Goal: Task Accomplishment & Management: Use online tool/utility

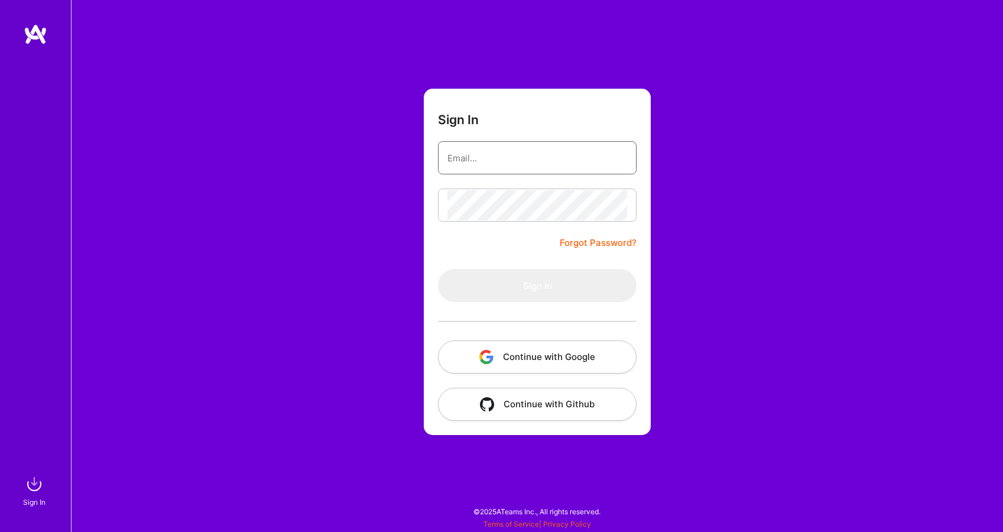
click at [542, 161] on input "email" at bounding box center [537, 158] width 180 height 30
type input "[EMAIL_ADDRESS][DOMAIN_NAME]"
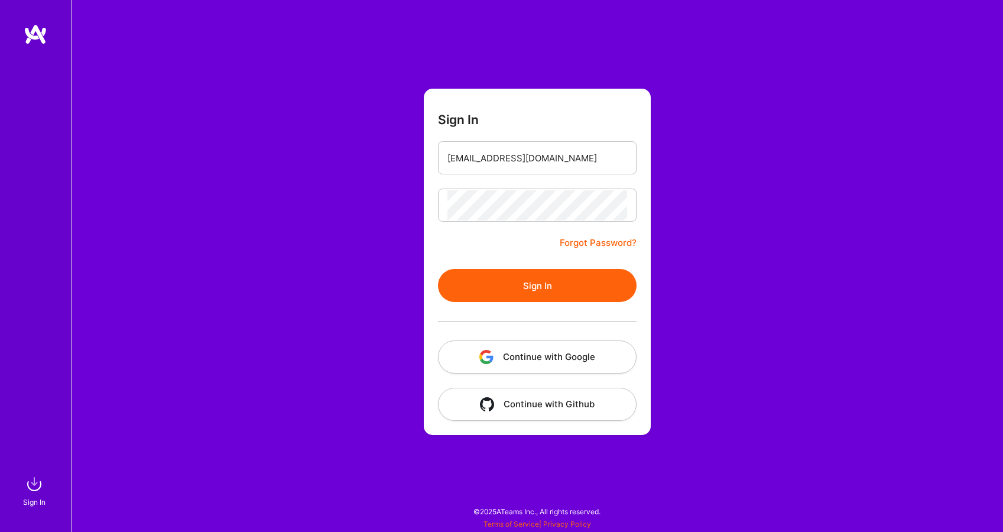
click at [533, 291] on button "Sign In" at bounding box center [537, 285] width 198 height 33
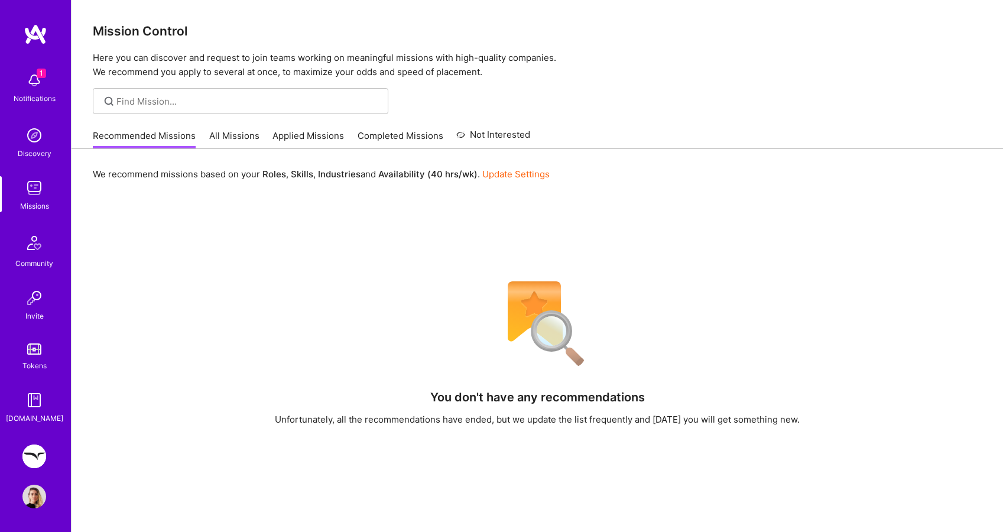
click at [232, 131] on link "All Missions" at bounding box center [234, 138] width 50 height 19
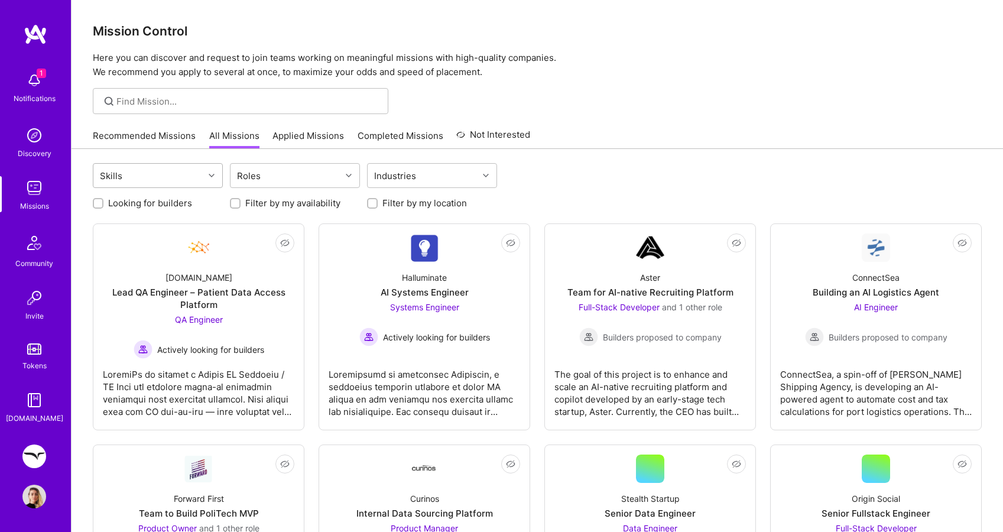
click at [162, 185] on div "Skills" at bounding box center [148, 176] width 110 height 24
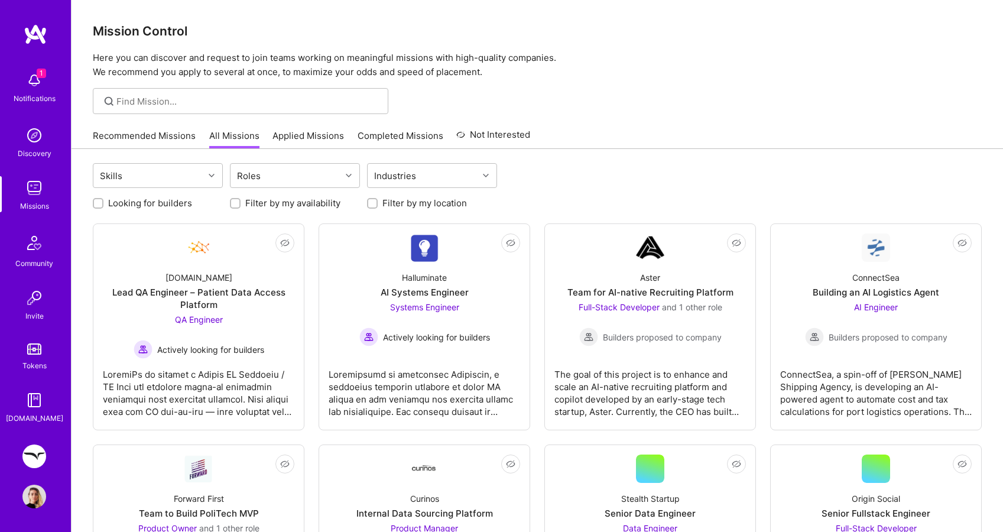
click at [147, 206] on label "Looking for builders" at bounding box center [150, 203] width 84 height 12
click at [103, 206] on input "Looking for builders" at bounding box center [99, 204] width 8 height 8
checkbox input "true"
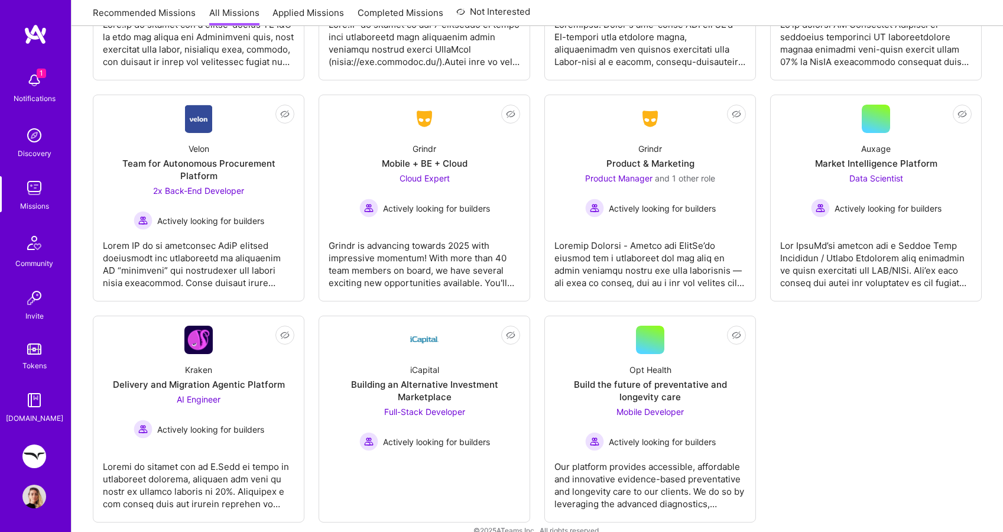
scroll to position [1007, 0]
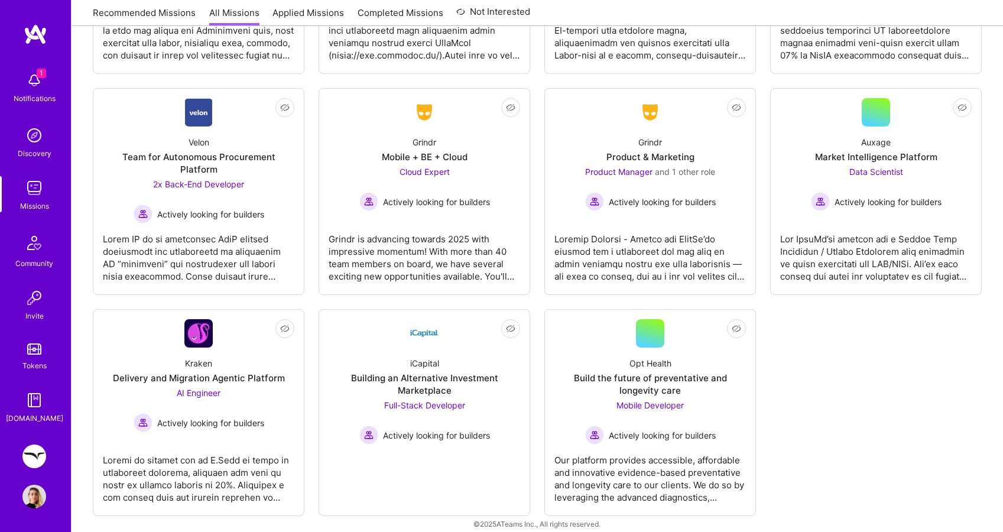
click at [34, 450] on img at bounding box center [34, 456] width 24 height 24
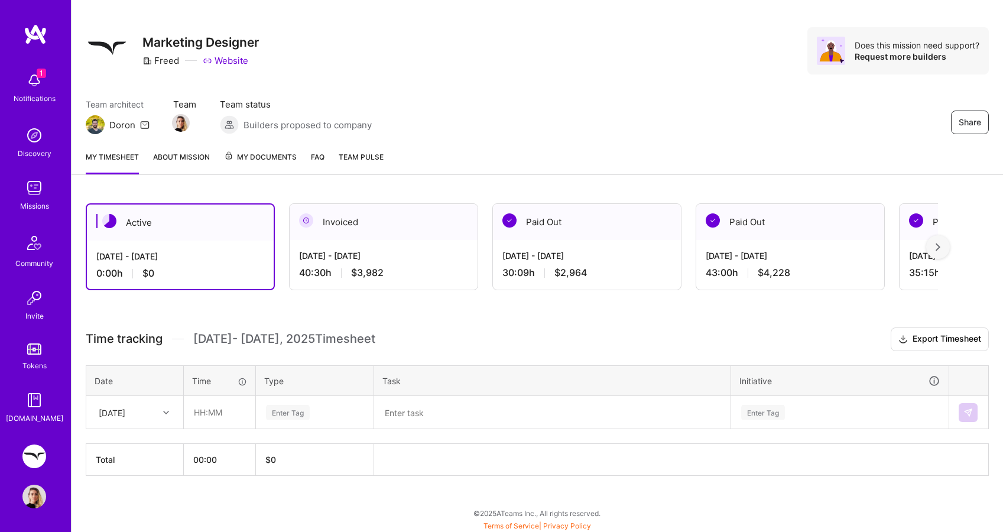
scroll to position [15, 0]
click at [161, 414] on div at bounding box center [167, 410] width 18 height 15
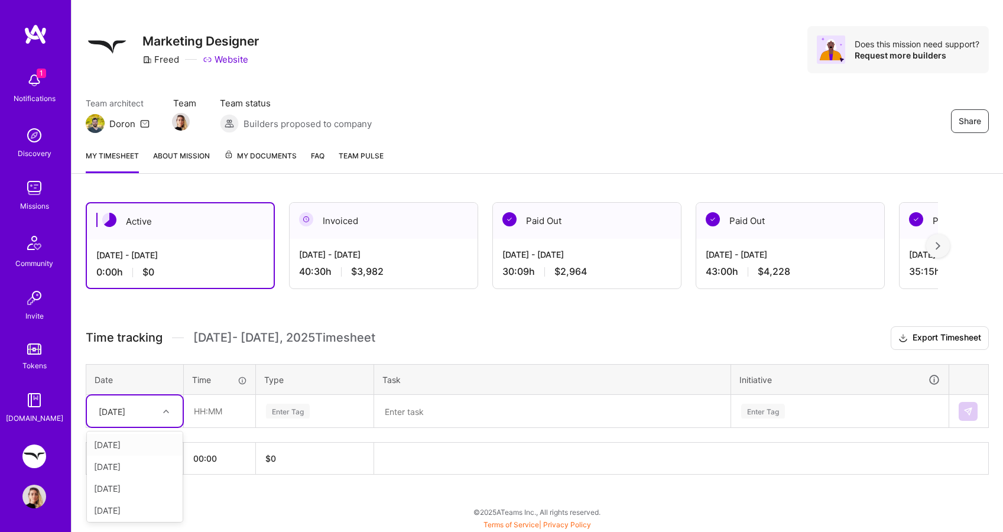
click at [144, 447] on div "[DATE]" at bounding box center [135, 445] width 96 height 22
click at [219, 414] on input "text" at bounding box center [219, 410] width 70 height 31
type input "00:30"
click at [316, 408] on div "Enter Tag" at bounding box center [315, 410] width 100 height 15
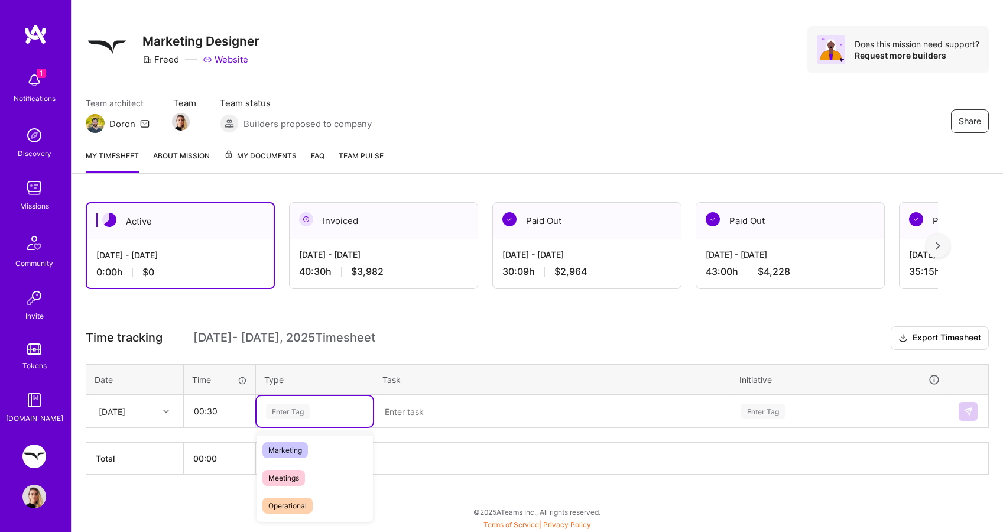
scroll to position [167, 0]
click at [291, 473] on span "Meetings" at bounding box center [283, 477] width 43 height 16
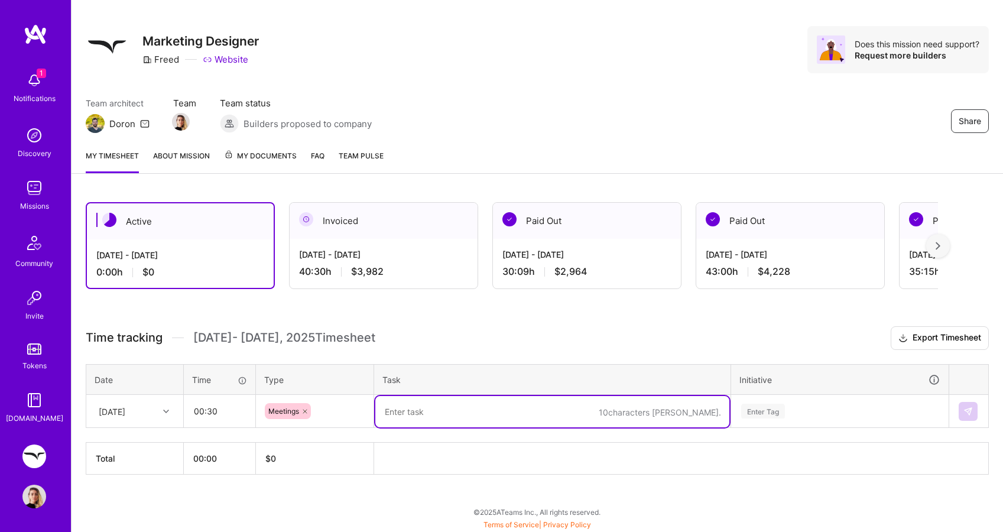
click at [403, 411] on textarea at bounding box center [552, 411] width 354 height 31
type textarea "Brand Guide Sync"
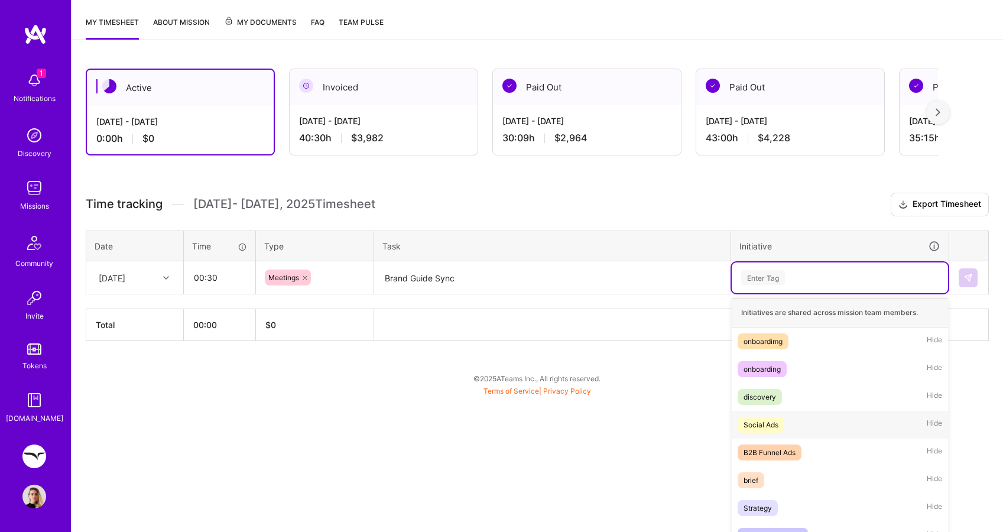
click at [776, 293] on div "option Social Ads focused, 4 of 26. 26 results available. Use Up and Down to ch…" at bounding box center [839, 277] width 216 height 31
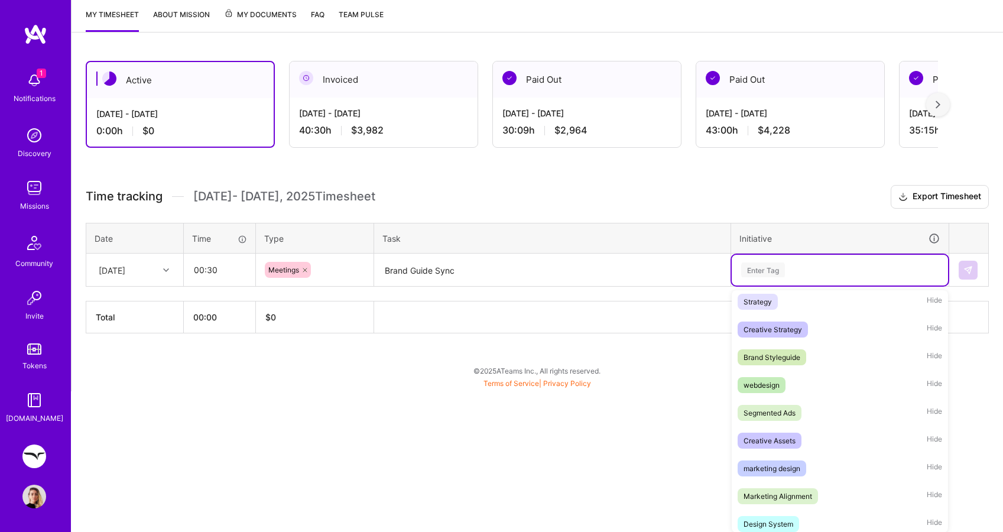
scroll to position [202, 0]
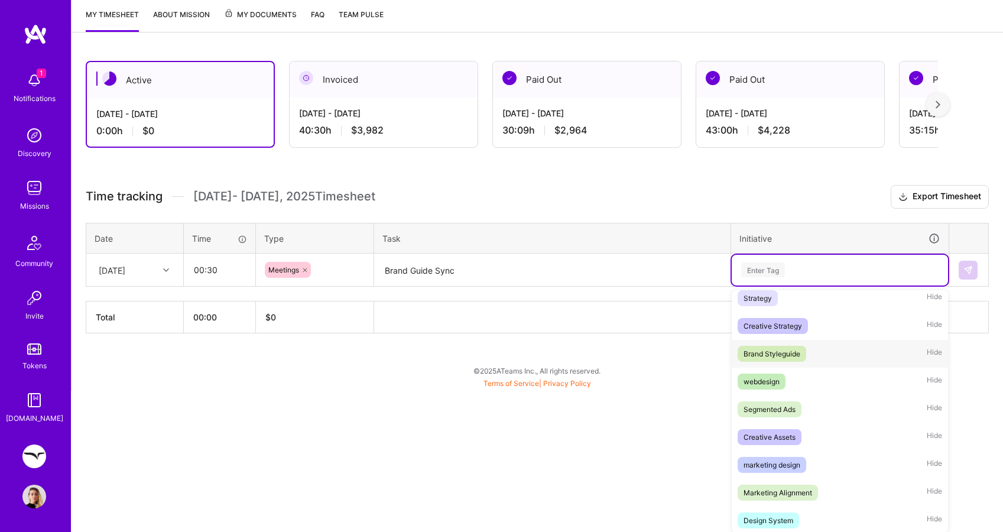
click at [787, 353] on div "Brand Styleguide" at bounding box center [771, 353] width 57 height 12
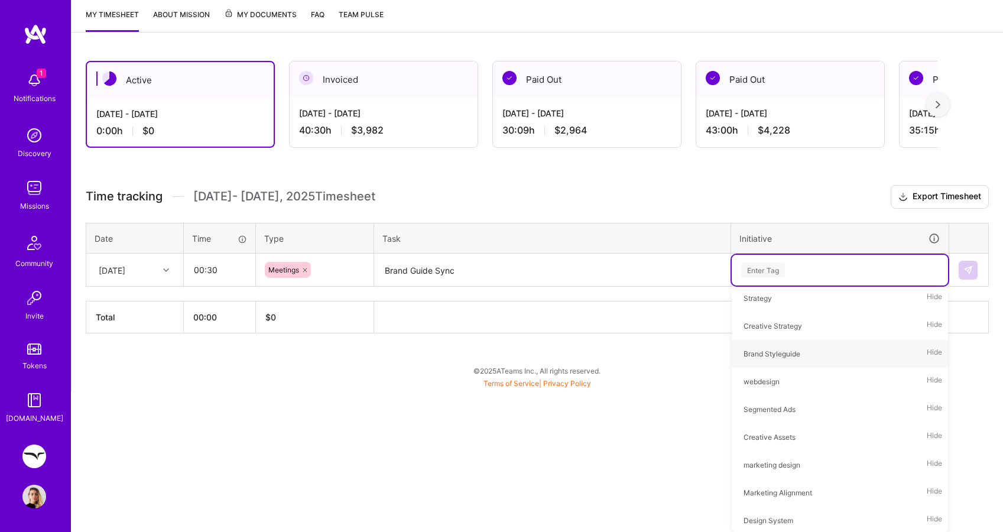
scroll to position [15, 0]
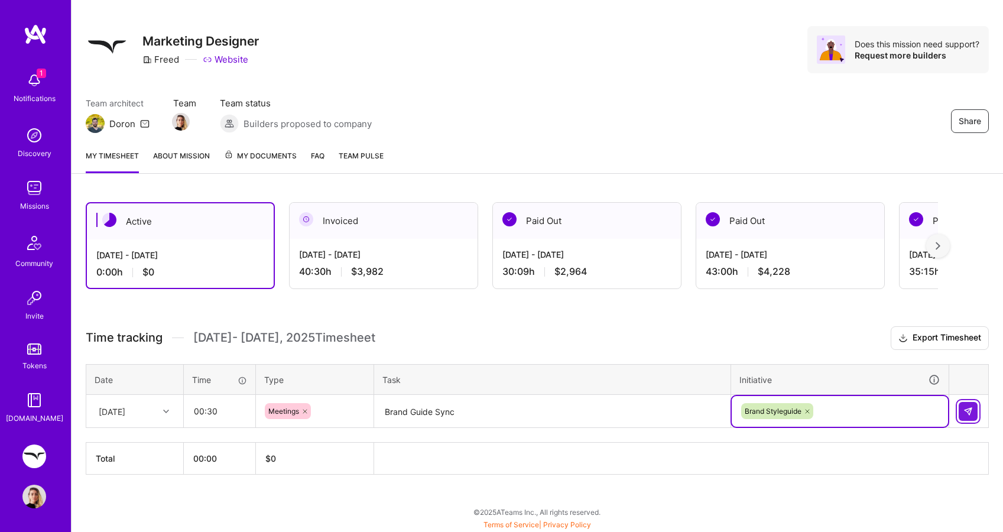
click at [962, 409] on button at bounding box center [967, 411] width 19 height 19
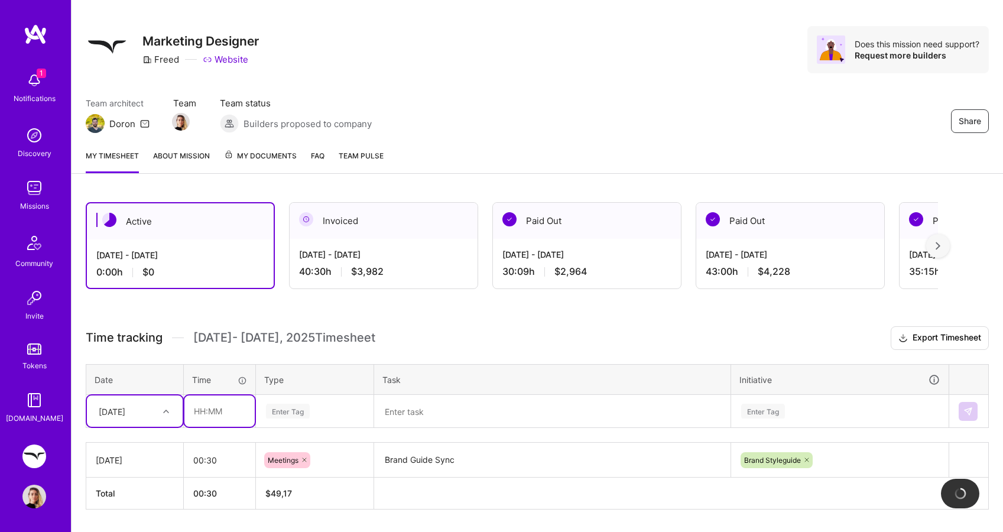
click at [207, 412] on input "text" at bounding box center [219, 410] width 70 height 31
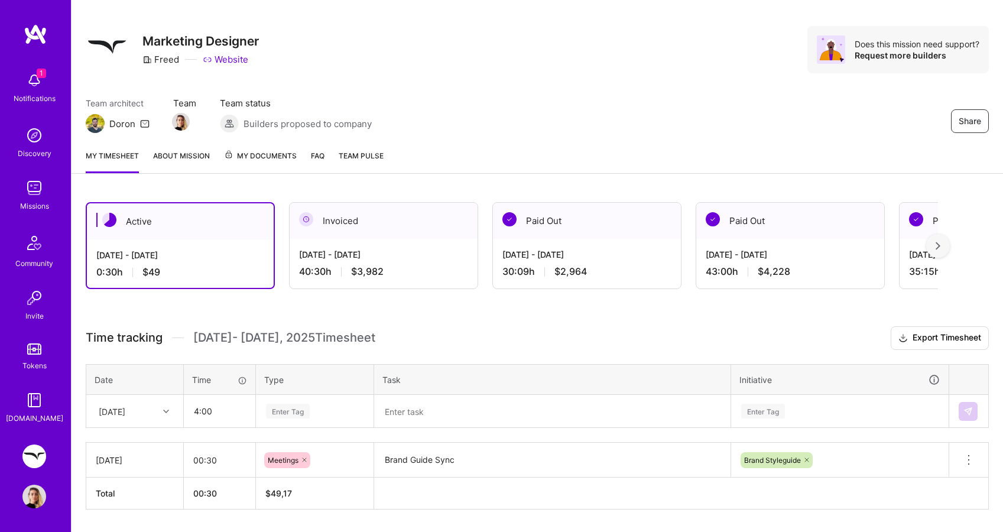
type input "04:00"
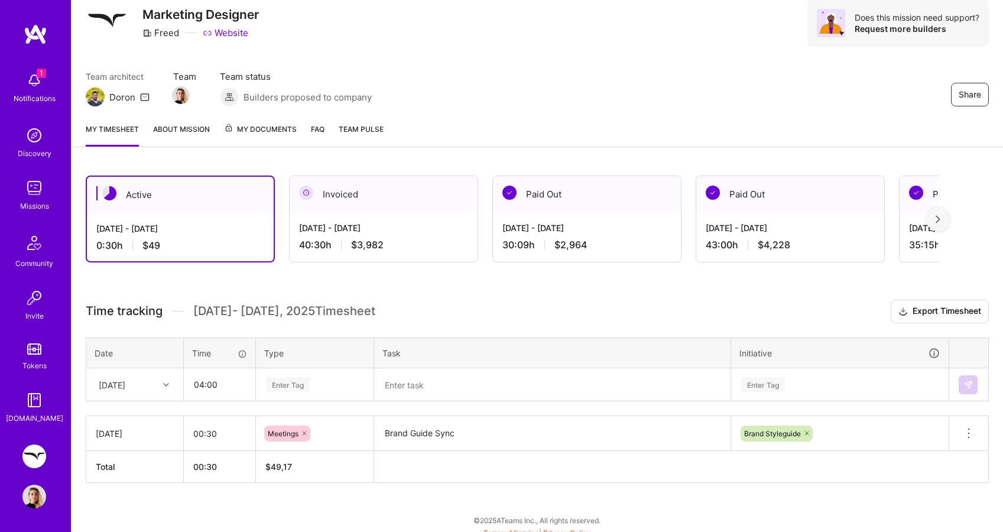
click at [287, 400] on div "Enter Tag" at bounding box center [314, 384] width 116 height 31
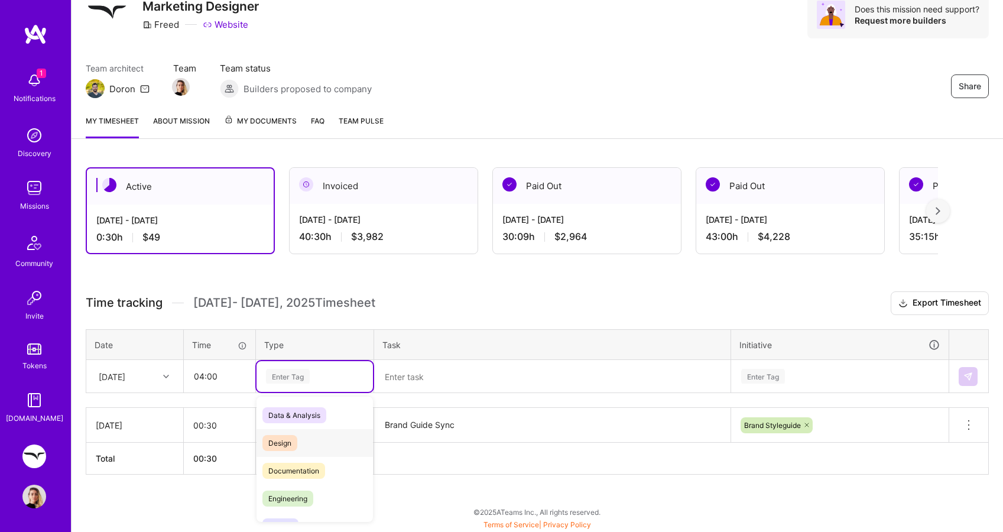
click at [295, 441] on span "Design" at bounding box center [279, 443] width 35 height 16
click at [445, 377] on textarea at bounding box center [552, 376] width 354 height 31
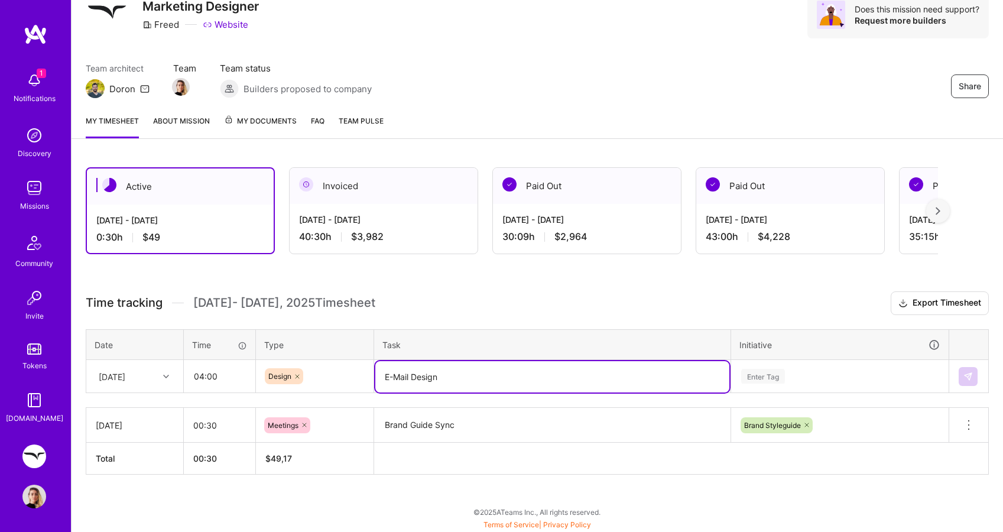
type textarea "E-Mail Design"
click at [759, 372] on table "Date Time Type Task Initiative [DATE] 04:00 Design E-Mail Design Enter Tag" at bounding box center [537, 361] width 903 height 64
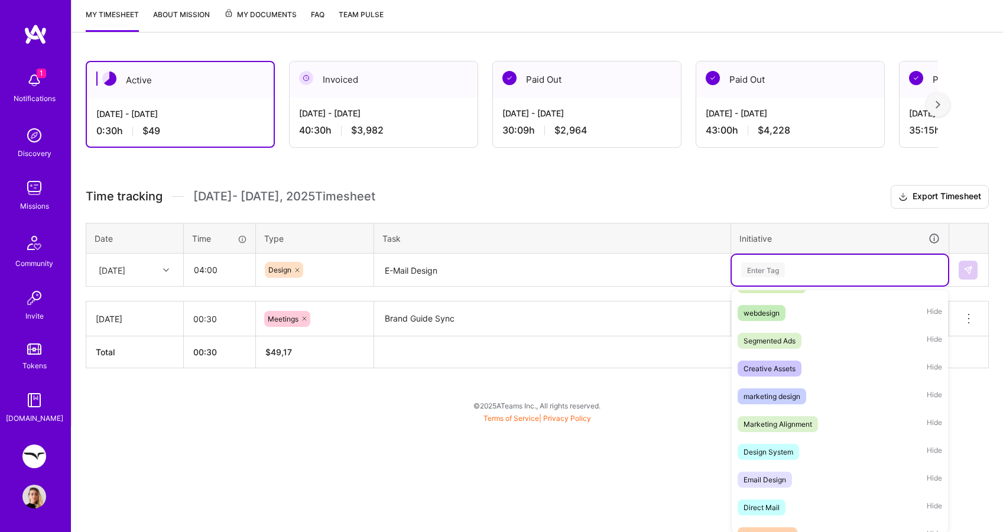
scroll to position [272, 0]
click at [787, 392] on div "marketing design" at bounding box center [771, 395] width 57 height 12
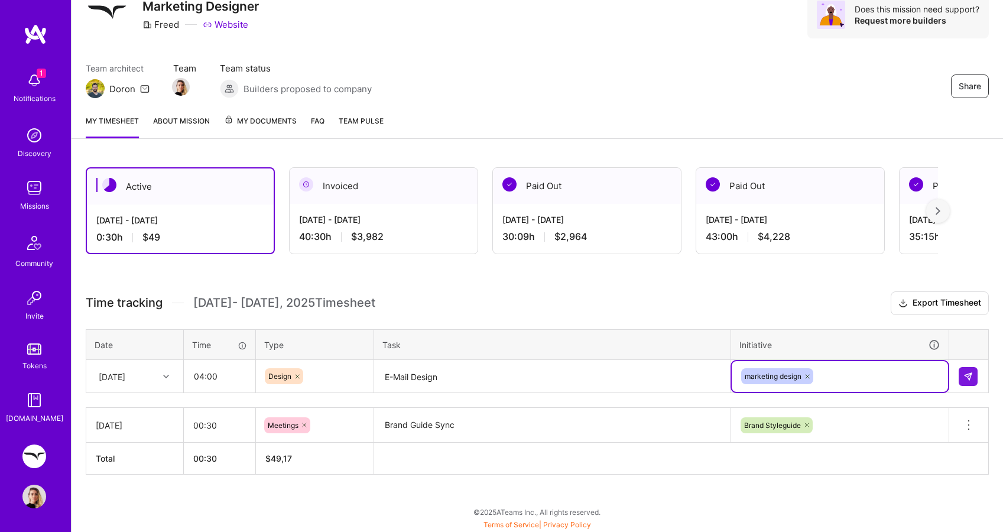
click at [834, 375] on div "option marketing design, selected. Select is focused ,type to refine list, pres…" at bounding box center [839, 376] width 216 height 31
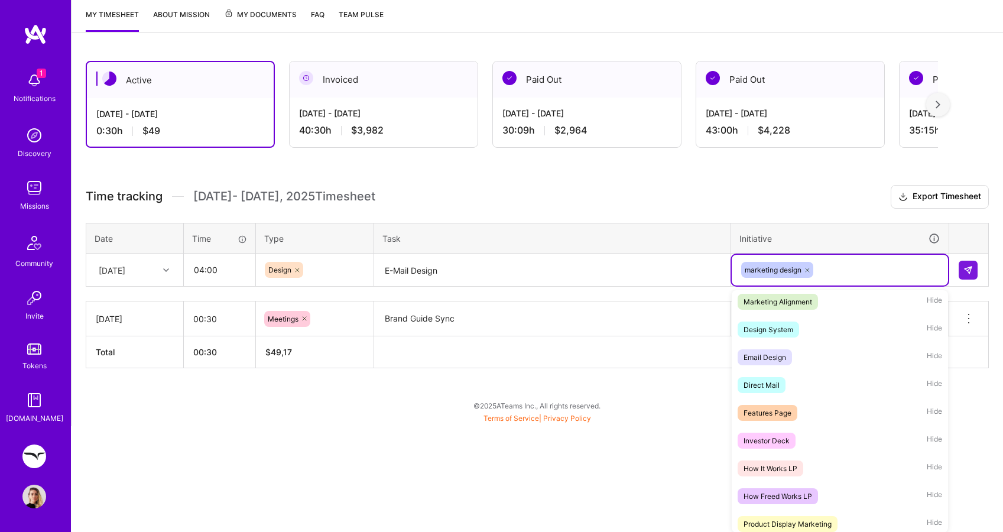
scroll to position [376, 0]
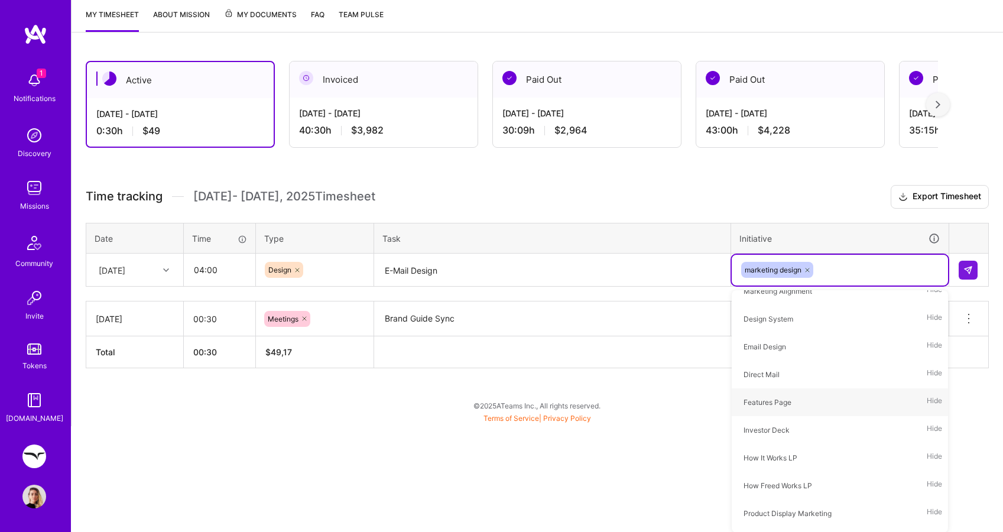
click at [681, 420] on html "1 1 Notifications Discovery Missions Community Invite Tokens [DOMAIN_NAME] Free…" at bounding box center [501, 131] width 1003 height 577
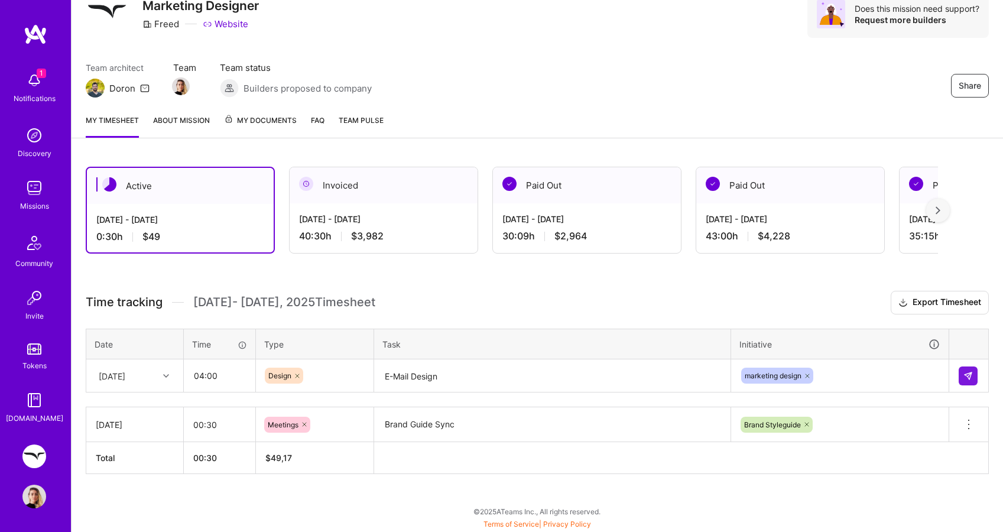
scroll to position [50, 0]
click at [842, 369] on div "marketing design" at bounding box center [839, 376] width 216 height 31
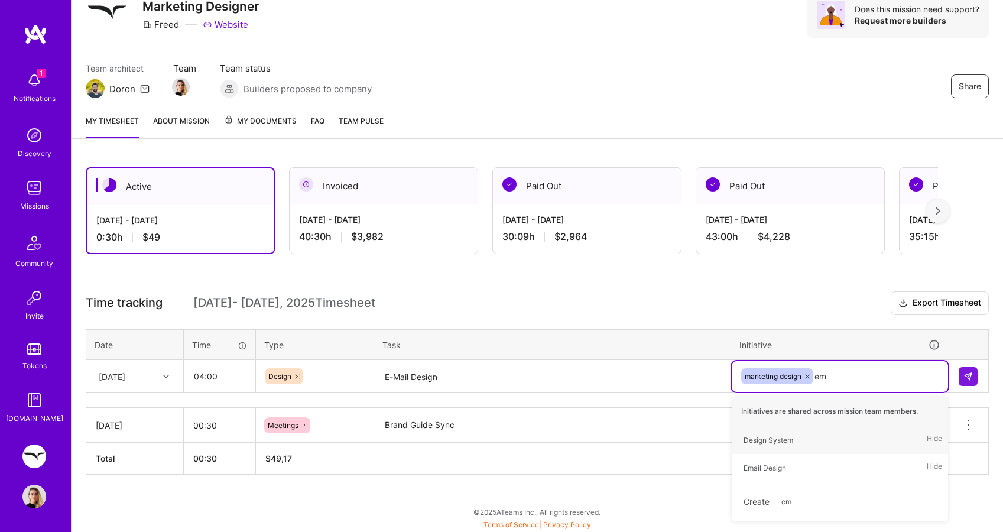
type input "ema"
click at [787, 440] on span "Email Design" at bounding box center [764, 440] width 54 height 16
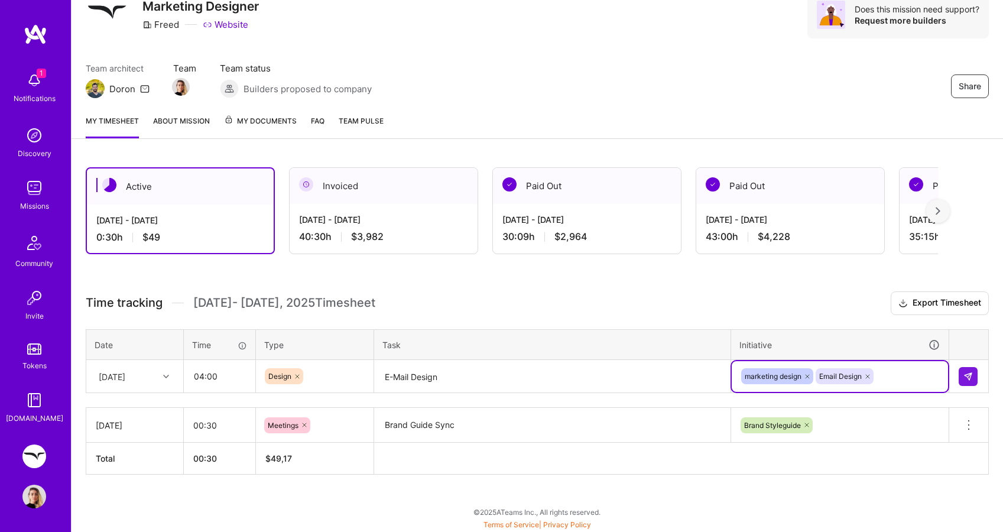
click at [809, 375] on icon at bounding box center [806, 376] width 7 height 7
click at [964, 379] on img at bounding box center [967, 376] width 9 height 9
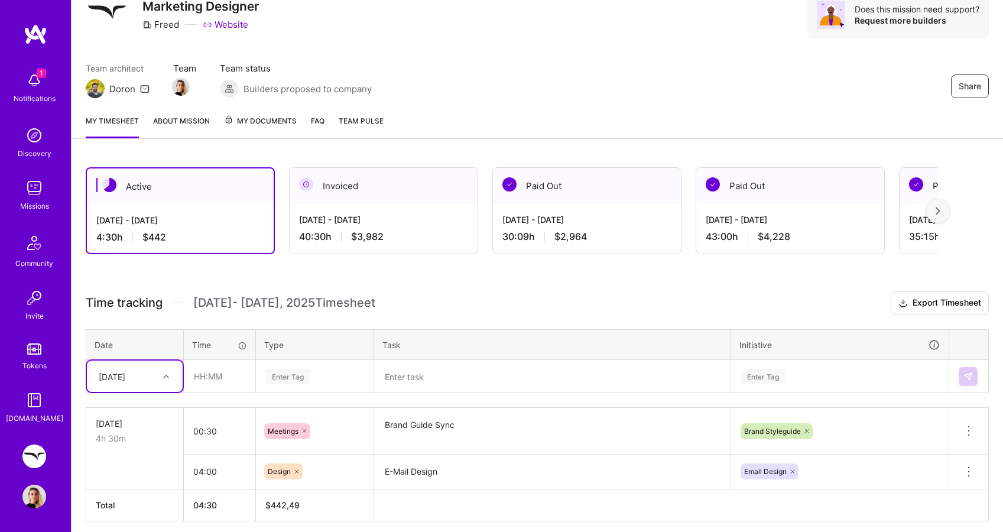
click at [164, 373] on div at bounding box center [167, 376] width 18 height 15
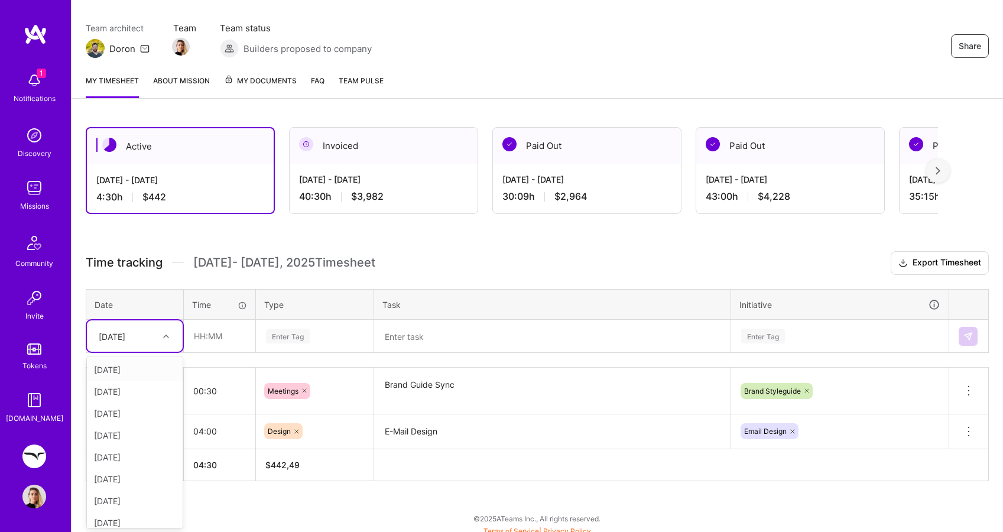
scroll to position [96, 0]
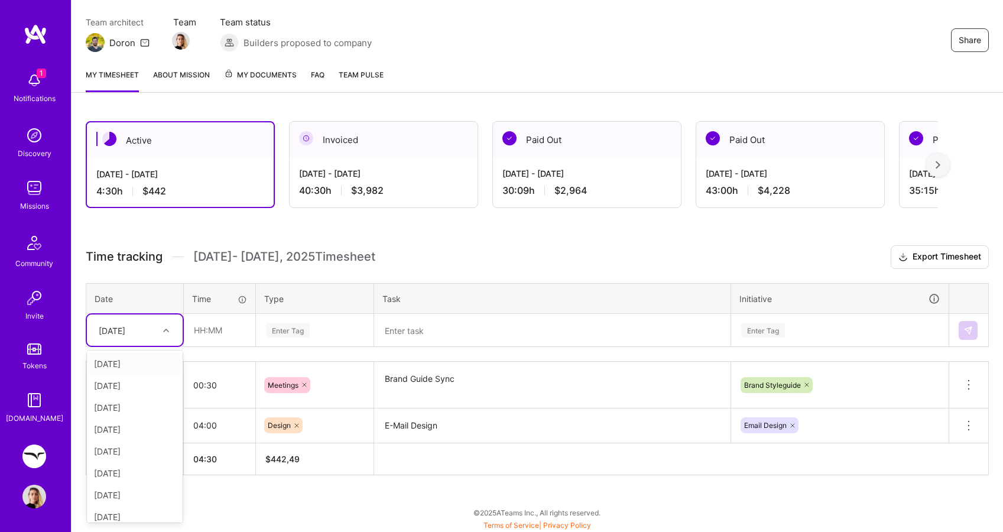
click at [148, 363] on div "[DATE]" at bounding box center [135, 364] width 96 height 22
click at [213, 320] on input "text" at bounding box center [219, 329] width 70 height 31
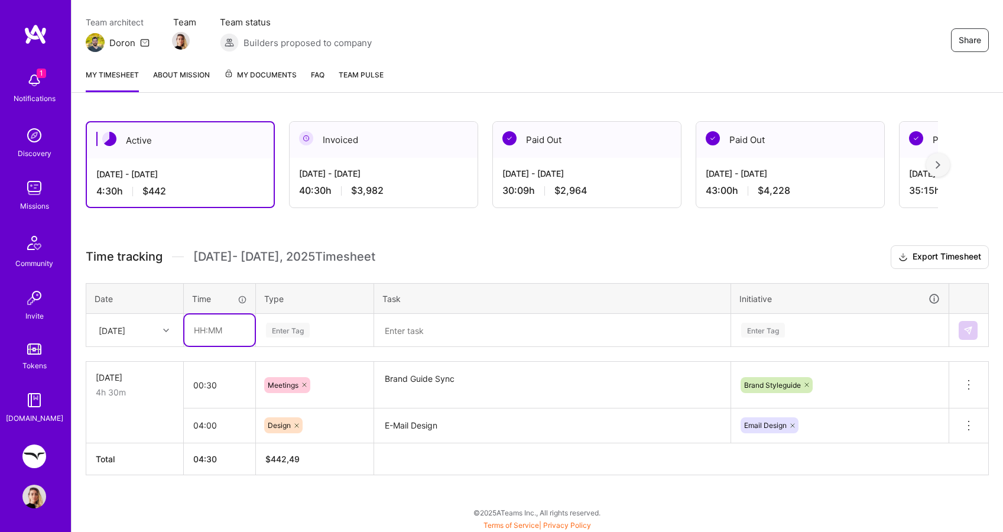
click at [215, 333] on input "text" at bounding box center [219, 329] width 70 height 31
click at [203, 331] on input "text" at bounding box center [219, 329] width 70 height 31
click at [291, 328] on div "Enter Tag" at bounding box center [288, 330] width 44 height 18
type input "06:00"
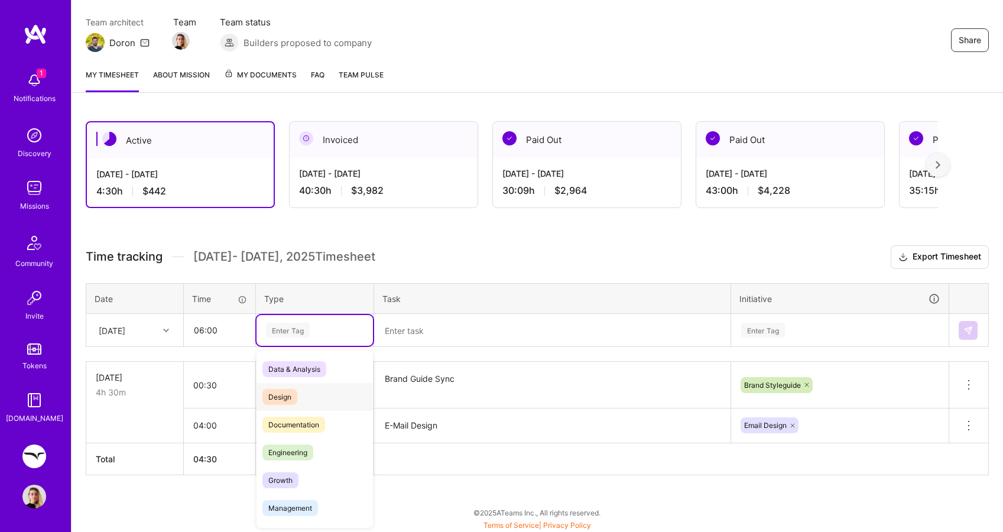
click at [292, 393] on span "Design" at bounding box center [279, 397] width 35 height 16
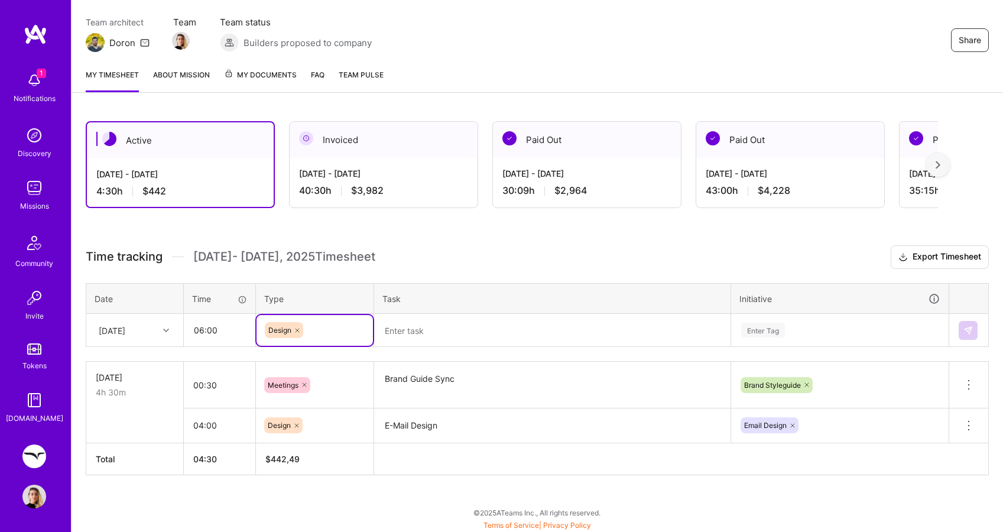
click at [428, 328] on textarea at bounding box center [552, 330] width 354 height 31
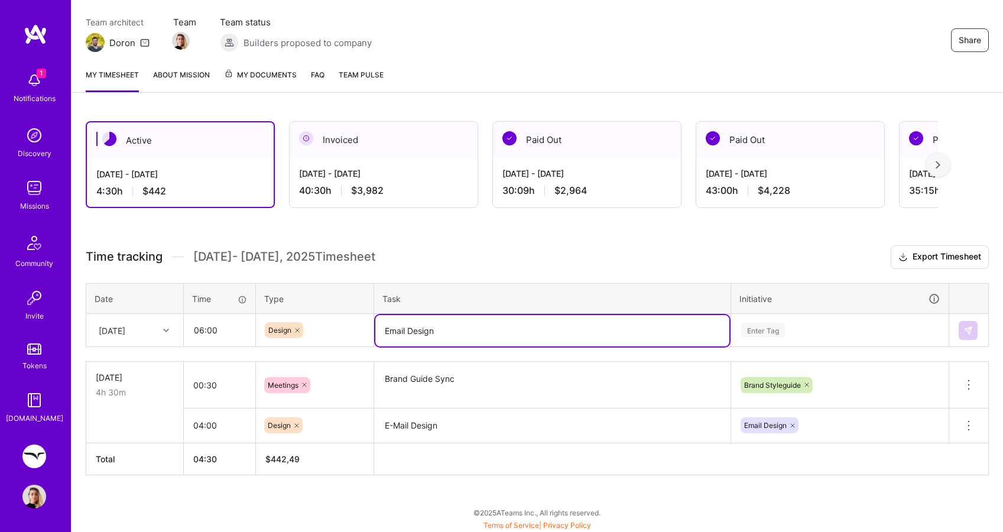
drag, startPoint x: 394, startPoint y: 334, endPoint x: 386, endPoint y: 333, distance: 8.3
click at [386, 333] on textarea "Email Design" at bounding box center [552, 330] width 354 height 31
type textarea "E-Mail Design"
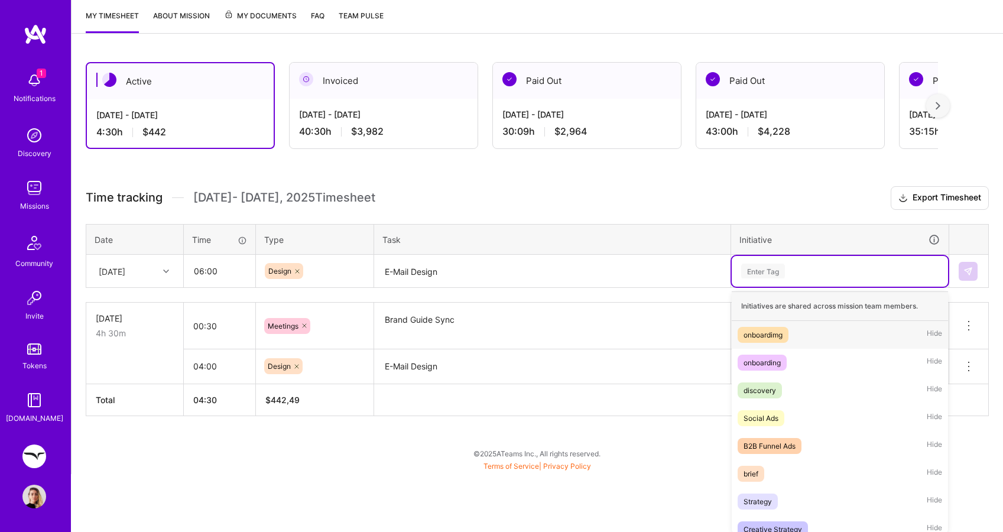
click at [767, 287] on div "option marketing design, deselected. option onboardimg focused, 1 of 26. 26 res…" at bounding box center [839, 271] width 216 height 31
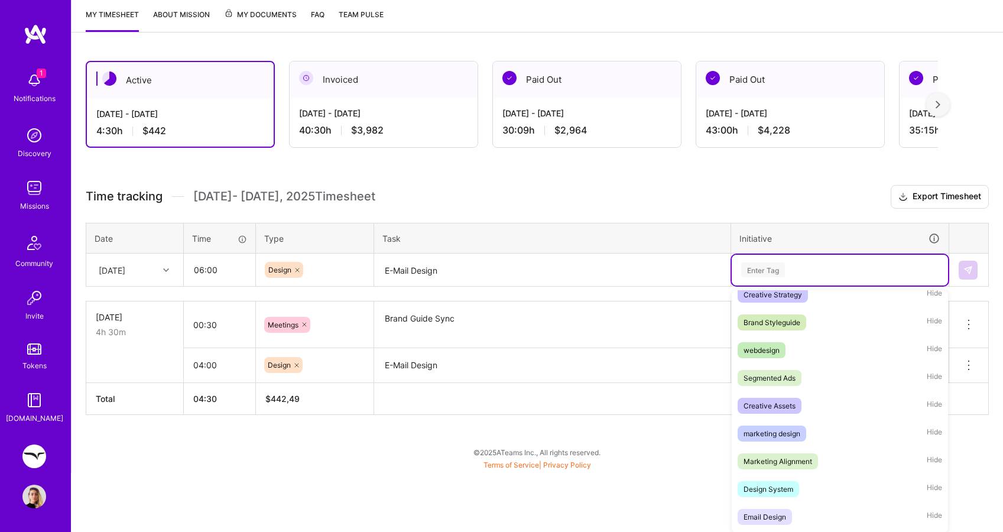
scroll to position [236, 0]
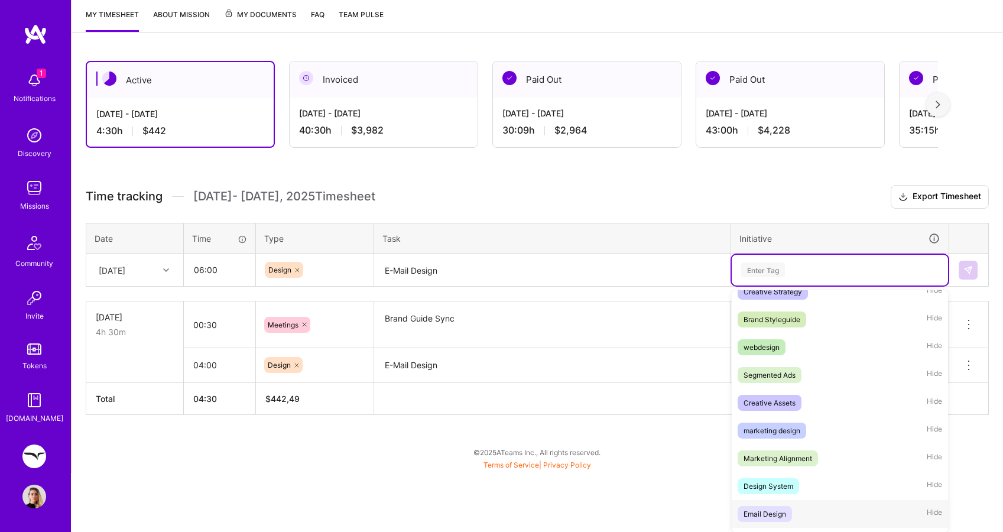
click at [776, 512] on div "Email Design" at bounding box center [764, 513] width 43 height 12
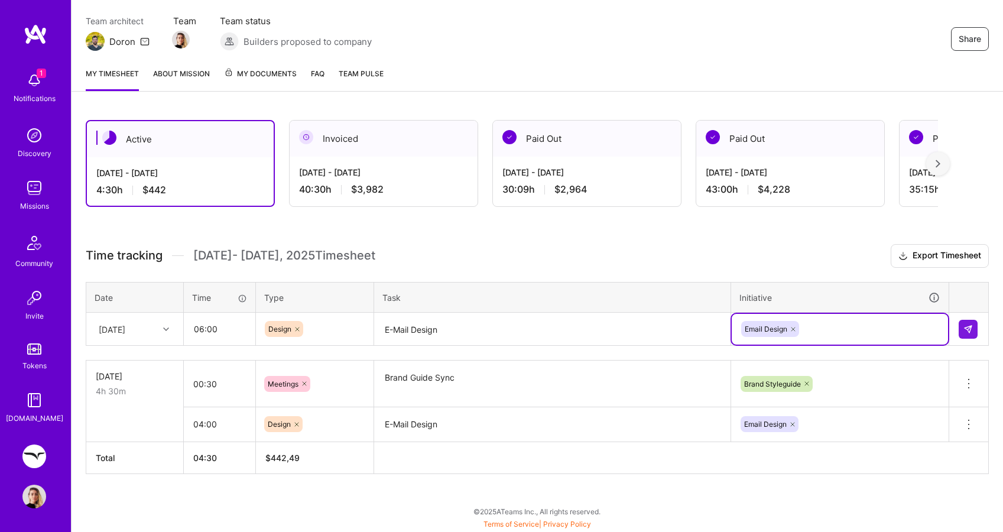
scroll to position [97, 0]
click at [969, 333] on button at bounding box center [967, 329] width 19 height 19
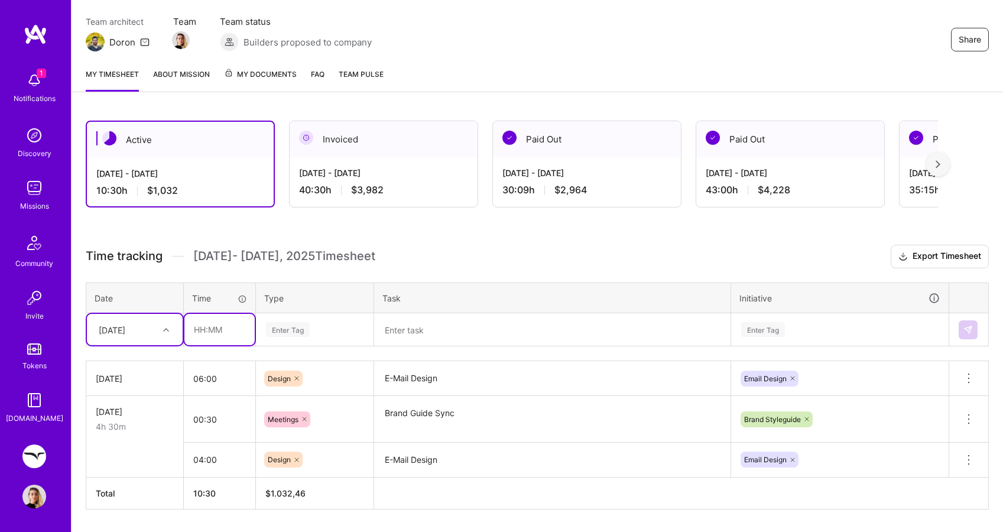
click at [212, 323] on input "text" at bounding box center [219, 329] width 70 height 31
click at [293, 331] on div "Enter Tag" at bounding box center [288, 329] width 44 height 18
type input "02:00"
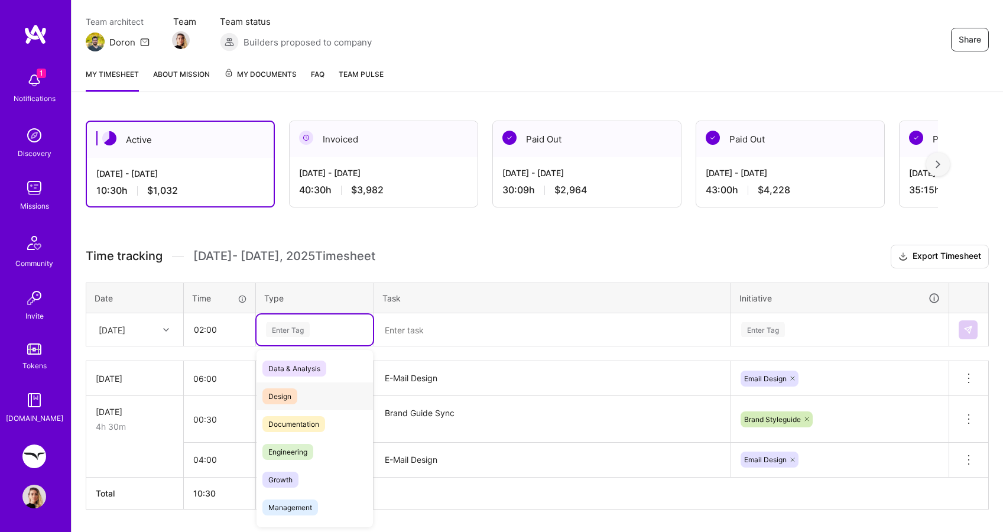
click at [285, 395] on span "Design" at bounding box center [279, 396] width 35 height 16
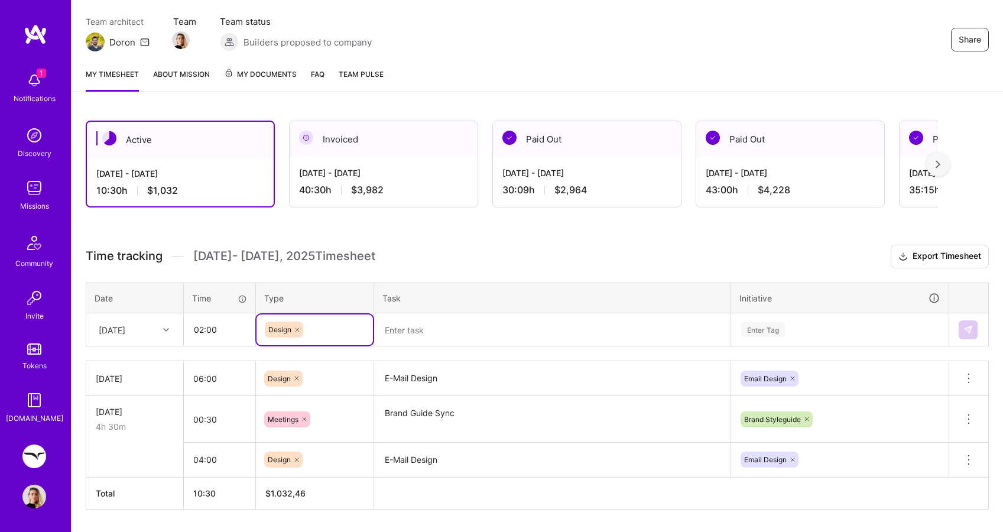
click at [396, 328] on textarea at bounding box center [552, 329] width 354 height 31
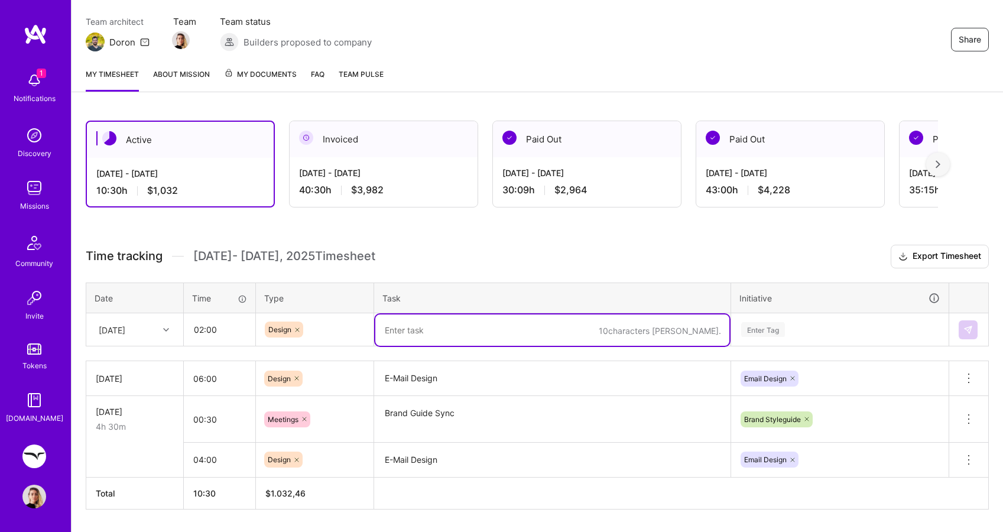
click at [756, 324] on div "Enter Tag" at bounding box center [763, 329] width 44 height 18
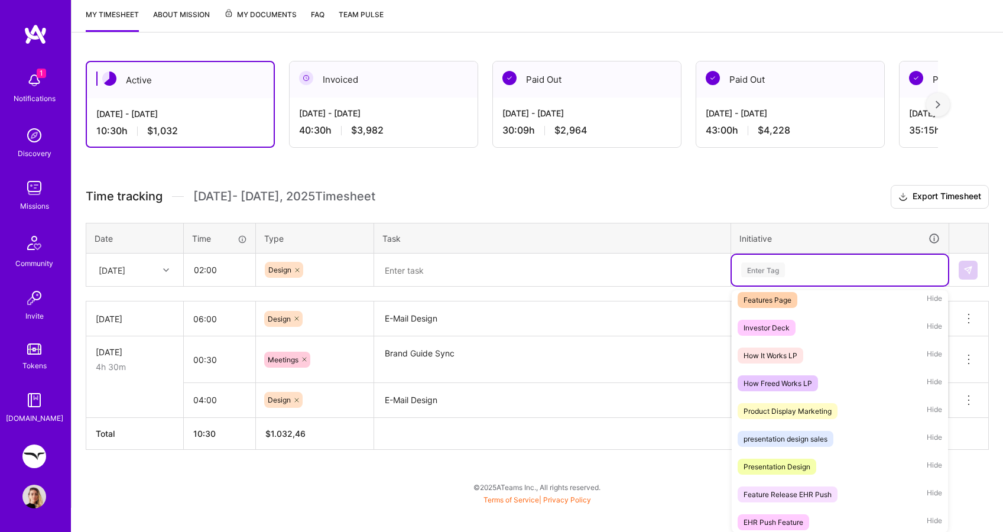
scroll to position [509, 0]
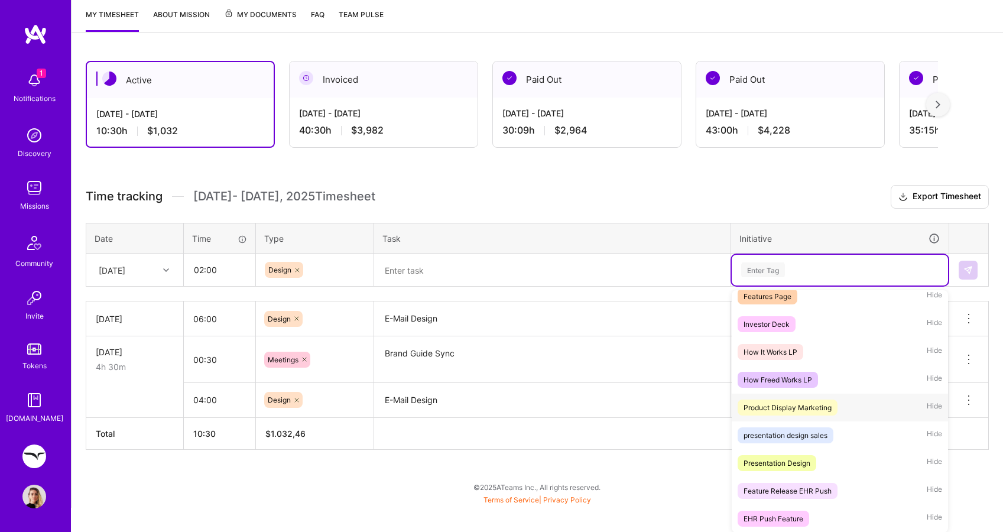
click at [793, 402] on div "Product Display Marketing" at bounding box center [787, 407] width 88 height 12
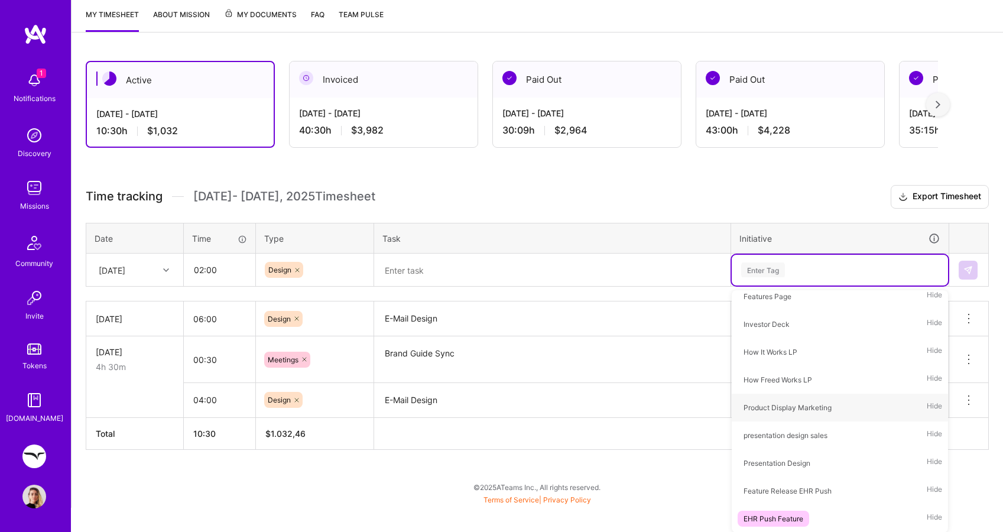
scroll to position [132, 0]
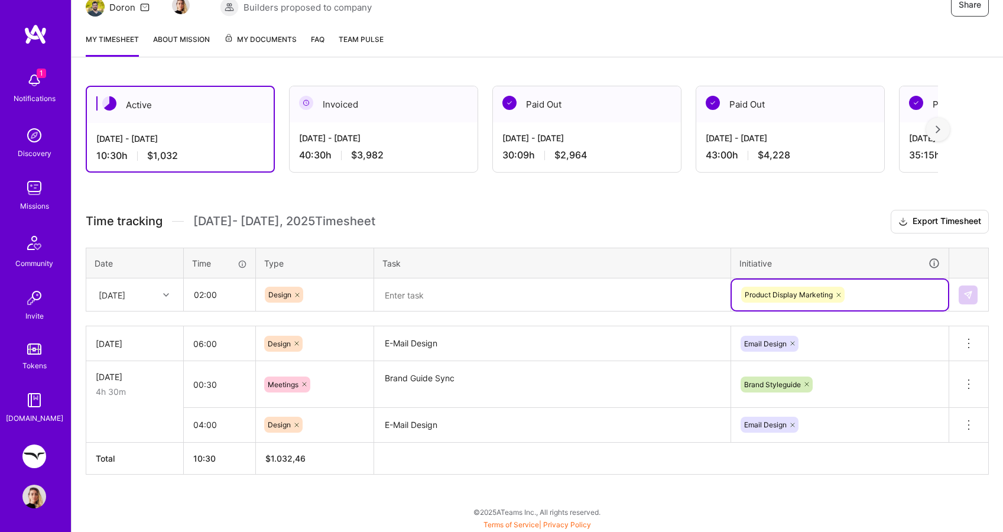
click at [468, 292] on textarea at bounding box center [552, 294] width 354 height 31
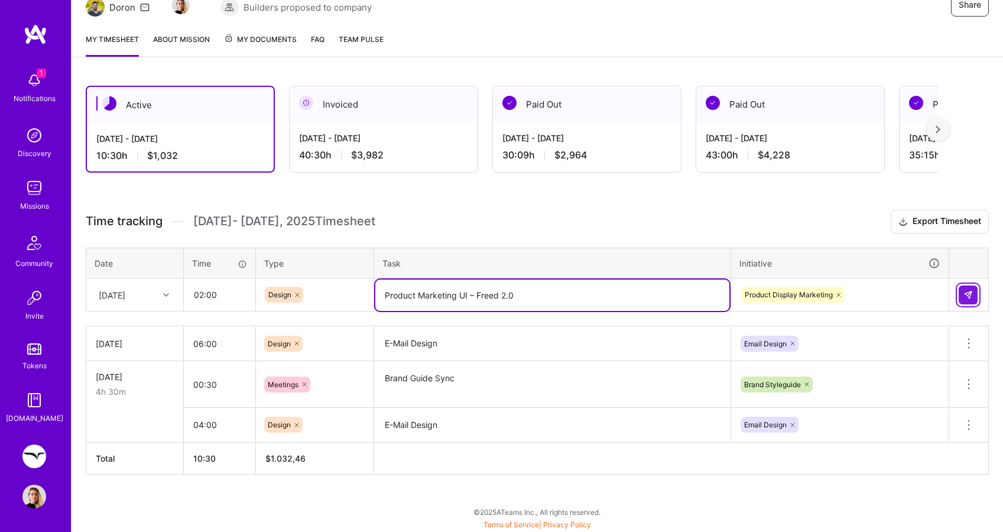
type textarea "Product Marketing UI – Freed 2.0"
click at [971, 297] on img at bounding box center [967, 294] width 9 height 9
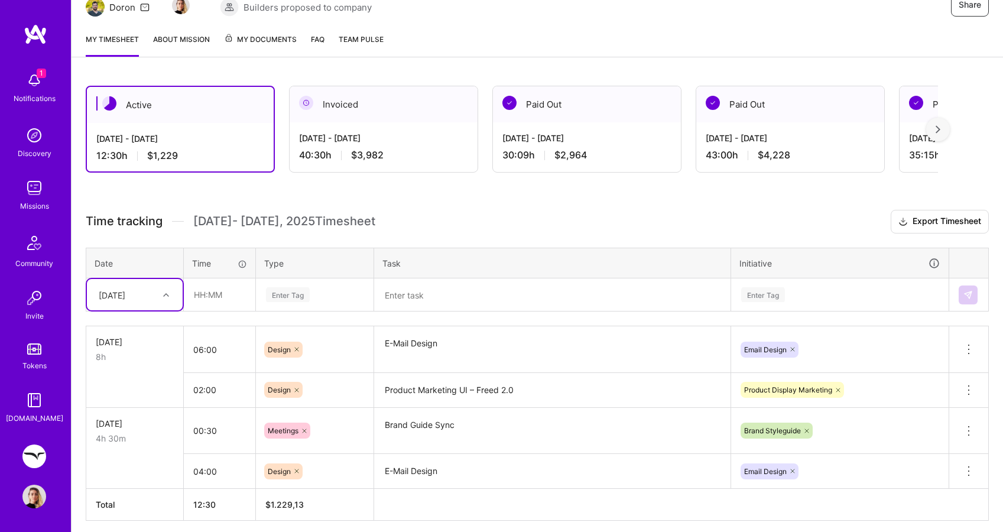
click at [170, 297] on div at bounding box center [167, 294] width 18 height 15
click at [155, 345] on div "[DATE]" at bounding box center [135, 350] width 96 height 22
click at [213, 291] on input "text" at bounding box center [219, 294] width 70 height 31
click at [302, 297] on div "Enter Tag" at bounding box center [288, 294] width 44 height 18
type input "07:00"
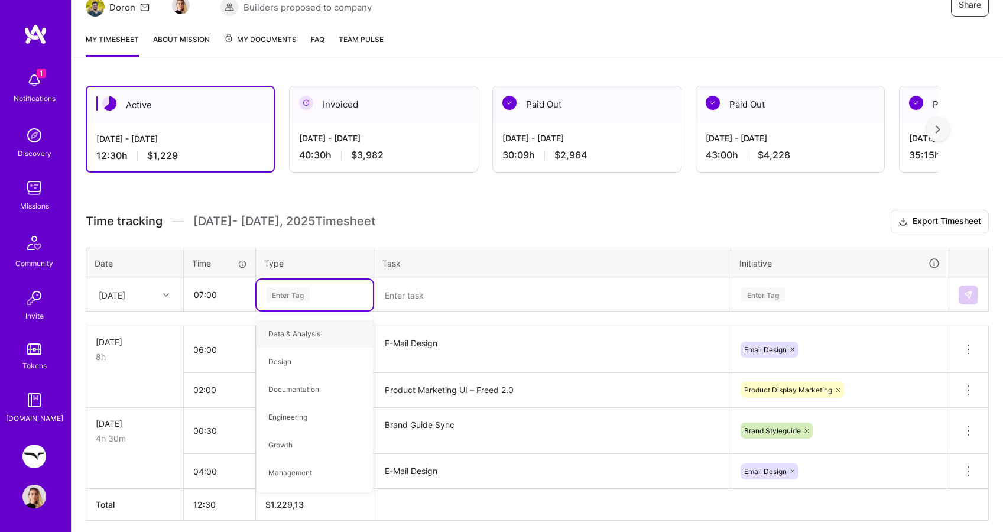
click at [302, 297] on div "Enter Tag" at bounding box center [288, 294] width 44 height 18
click at [292, 348] on div at bounding box center [297, 349] width 12 height 16
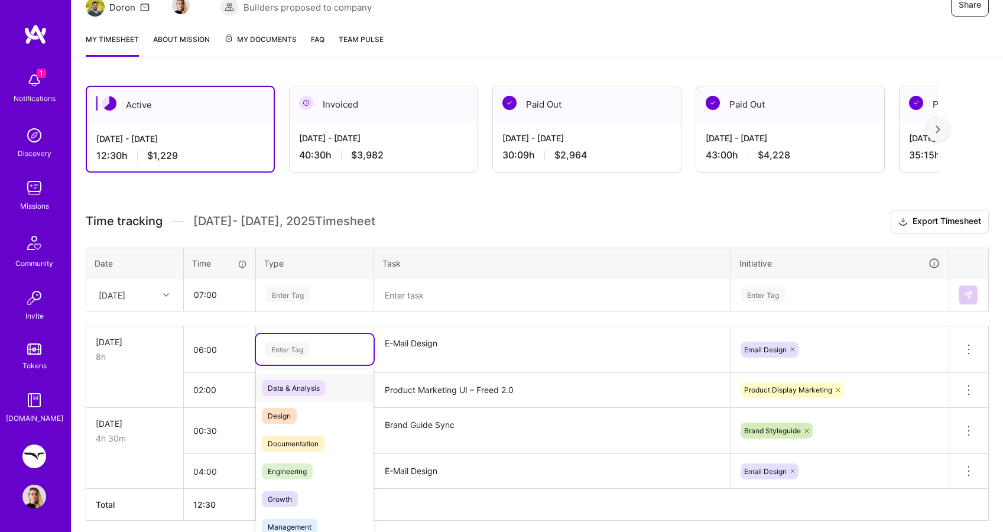
scroll to position [151, 0]
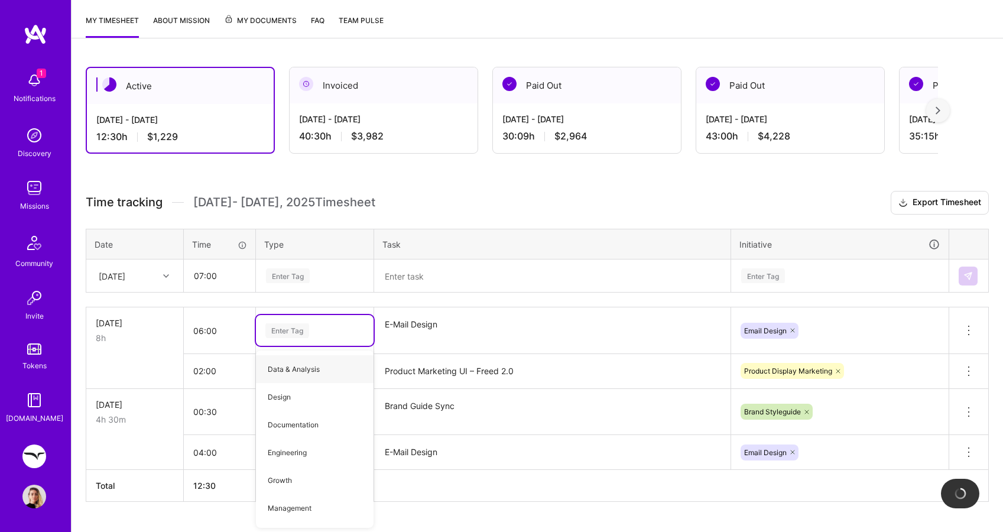
click at [290, 276] on div "Enter Tag" at bounding box center [288, 275] width 44 height 18
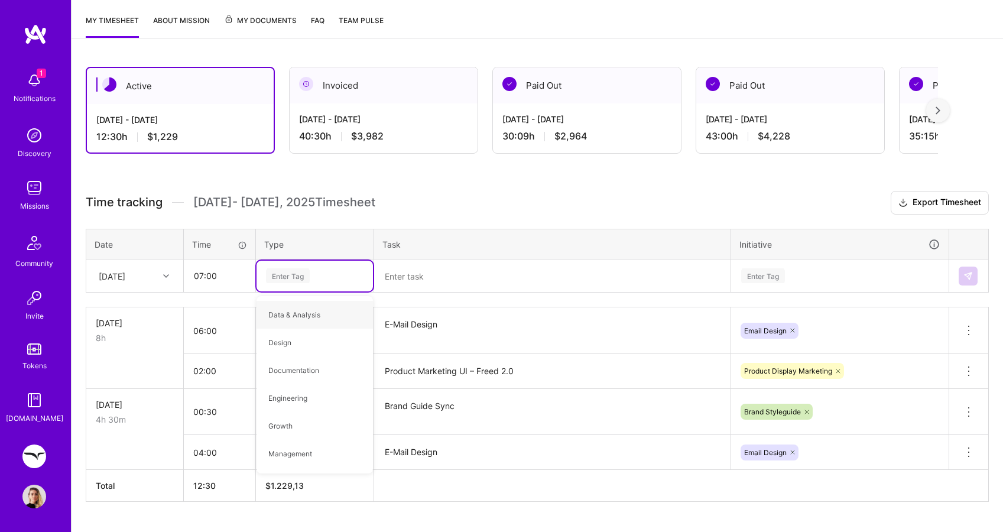
click at [290, 276] on div "Enter Tag" at bounding box center [288, 275] width 44 height 18
click at [278, 343] on span "Design" at bounding box center [279, 342] width 35 height 16
click at [478, 278] on textarea at bounding box center [552, 276] width 354 height 31
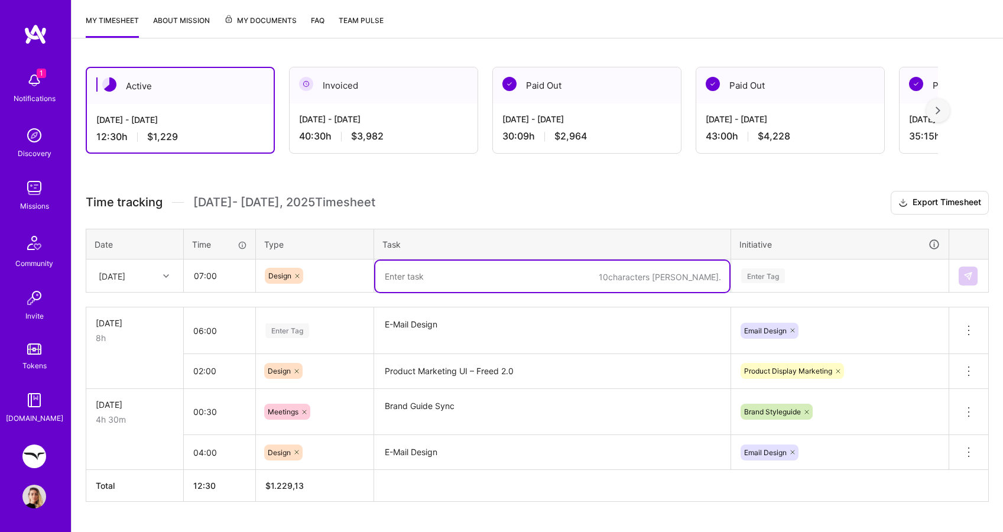
click at [292, 331] on div "Enter Tag" at bounding box center [287, 330] width 44 height 18
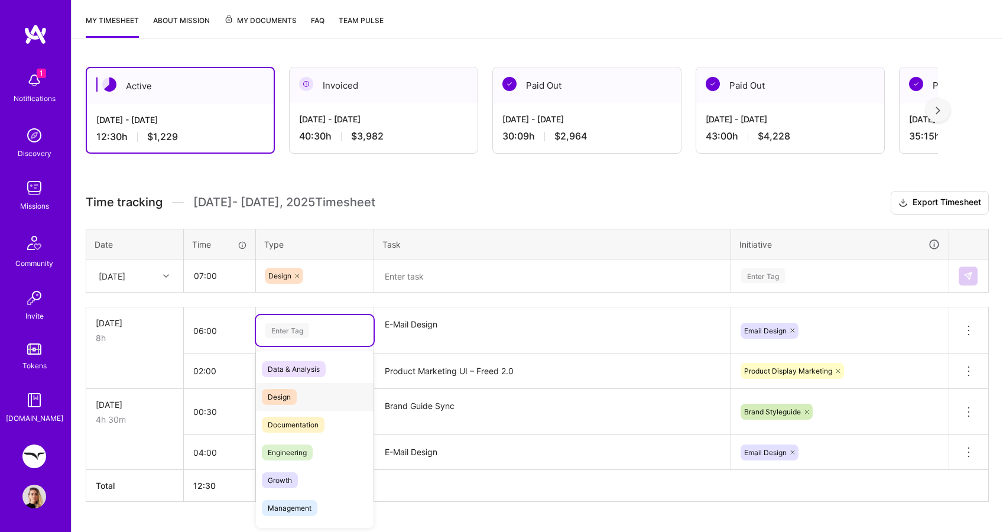
click at [276, 398] on span "Design" at bounding box center [279, 397] width 35 height 16
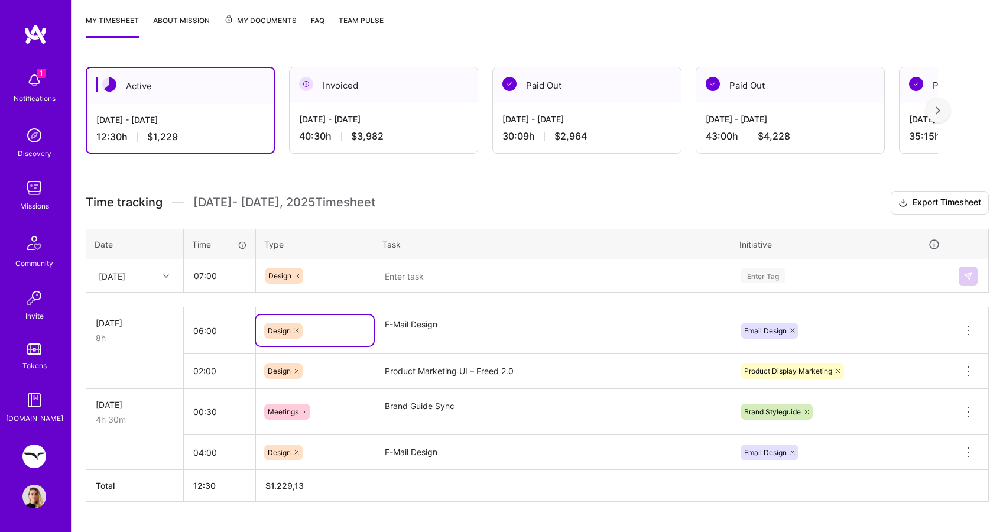
click at [427, 266] on textarea at bounding box center [552, 276] width 354 height 31
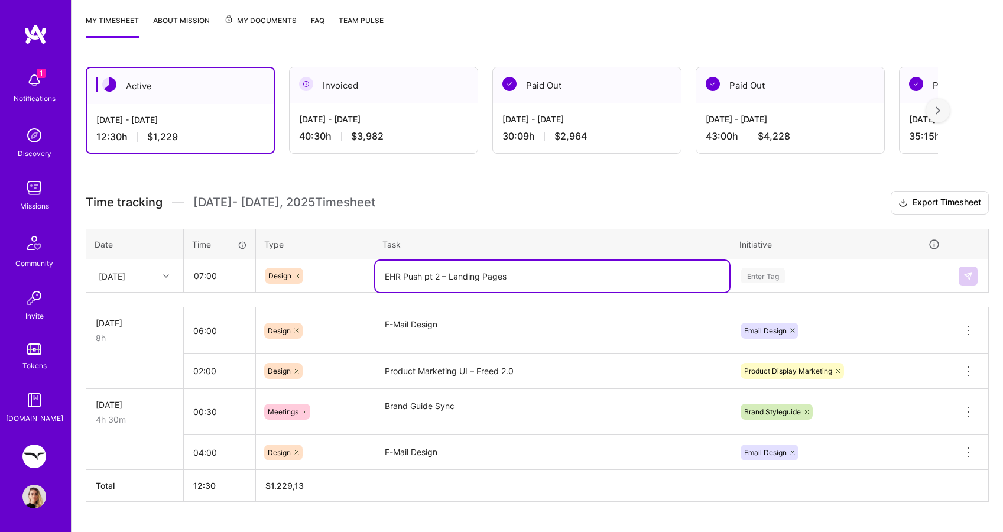
click at [450, 276] on textarea "EHR Push pt 2 – Landing Pages" at bounding box center [552, 276] width 354 height 31
click at [561, 279] on textarea "EHR Push pt 2 – Additional Landing Pages" at bounding box center [552, 276] width 354 height 31
type textarea "EHR Push pt 2 – Additional Landing Pages"
click at [763, 272] on div "Enter Tag" at bounding box center [763, 275] width 44 height 18
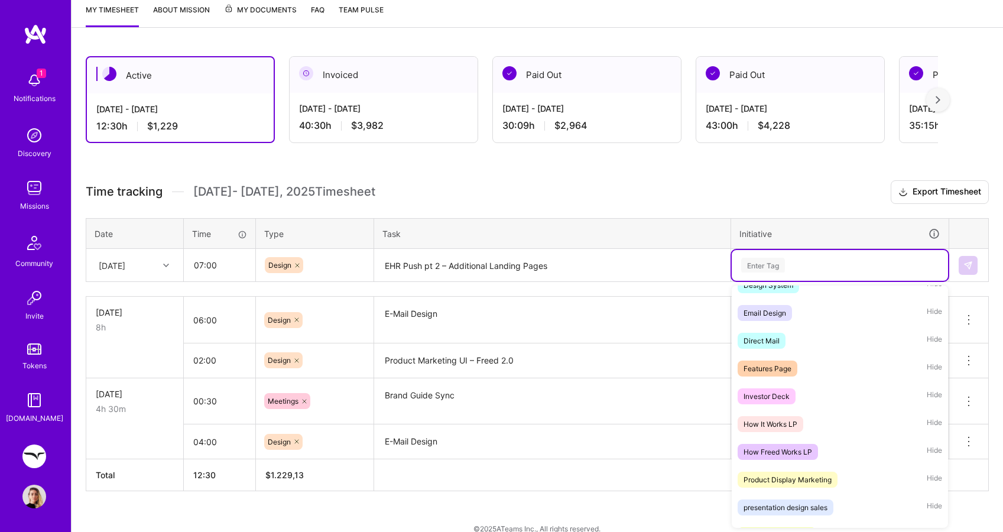
scroll to position [509, 0]
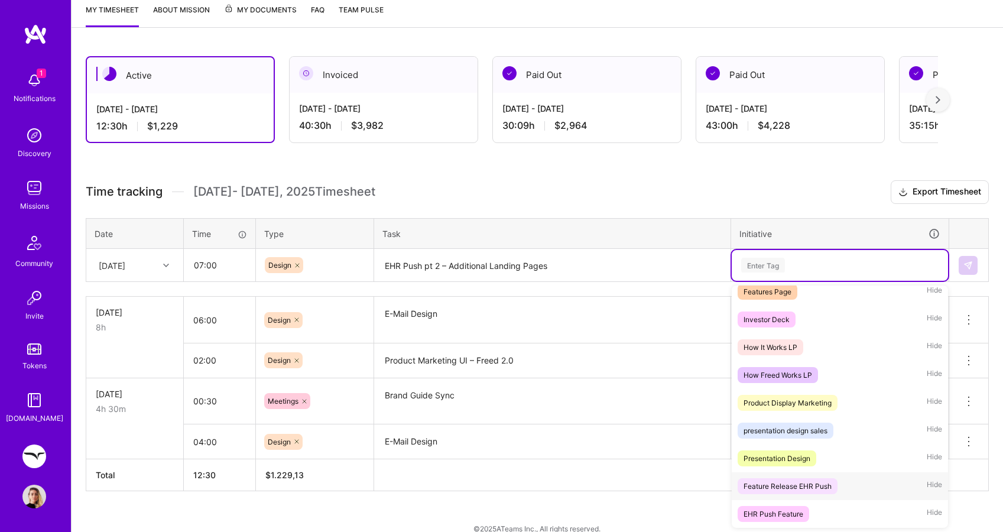
click at [783, 486] on div "Feature Release EHR Push" at bounding box center [787, 486] width 88 height 12
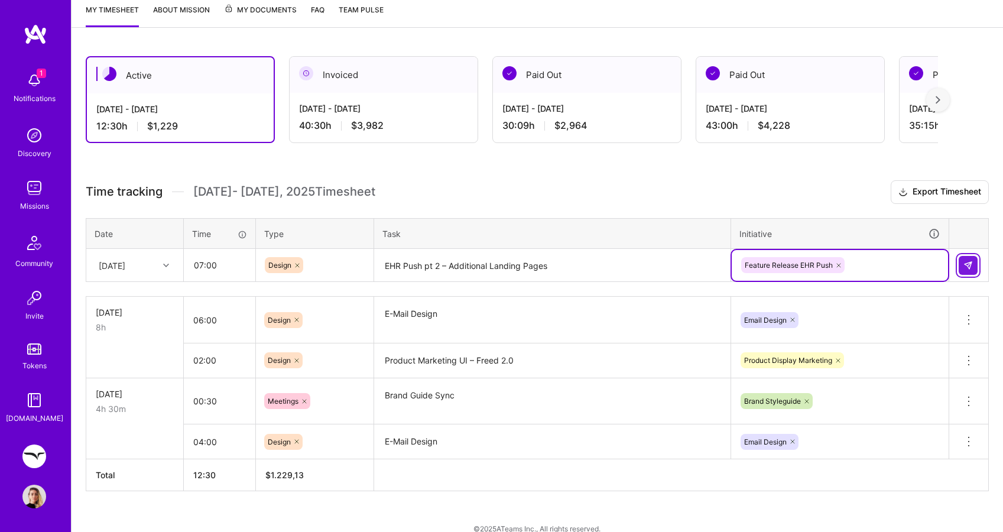
click at [969, 269] on img at bounding box center [967, 265] width 9 height 9
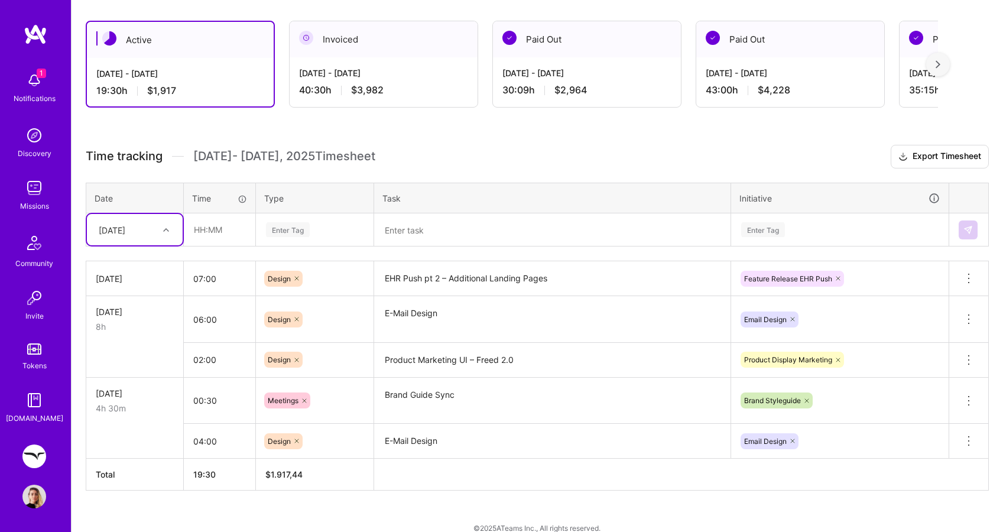
scroll to position [213, 0]
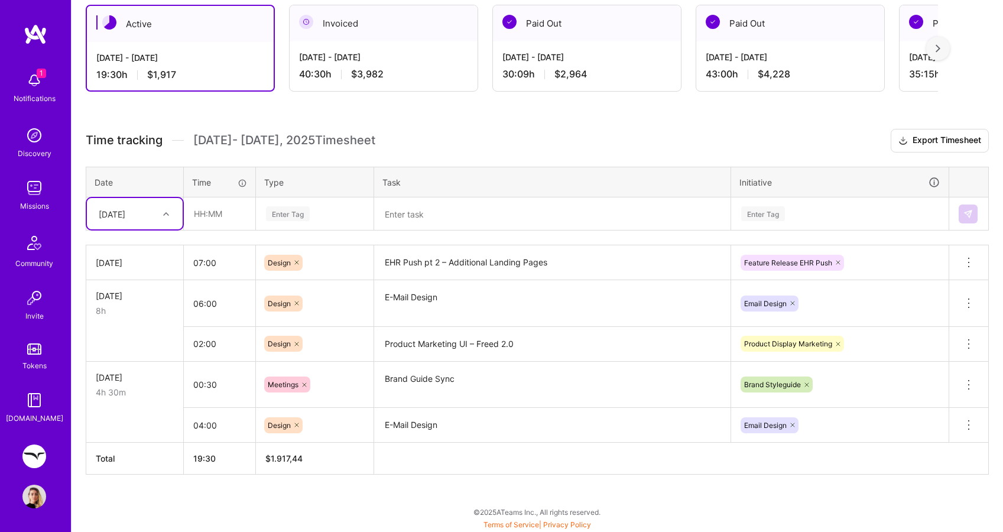
click at [177, 207] on div "[DATE]" at bounding box center [135, 213] width 96 height 31
click at [142, 331] on div "[DATE]" at bounding box center [135, 335] width 96 height 22
click at [217, 206] on input "text" at bounding box center [219, 213] width 70 height 31
type input "01:00"
click at [308, 206] on div "Enter Tag" at bounding box center [288, 213] width 44 height 18
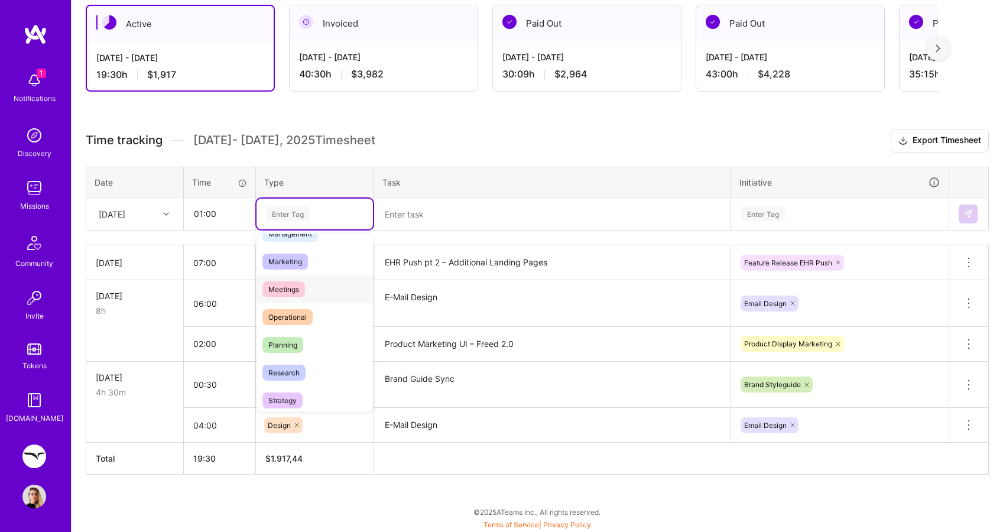
scroll to position [157, 0]
click at [295, 294] on span "Meetings" at bounding box center [283, 290] width 43 height 16
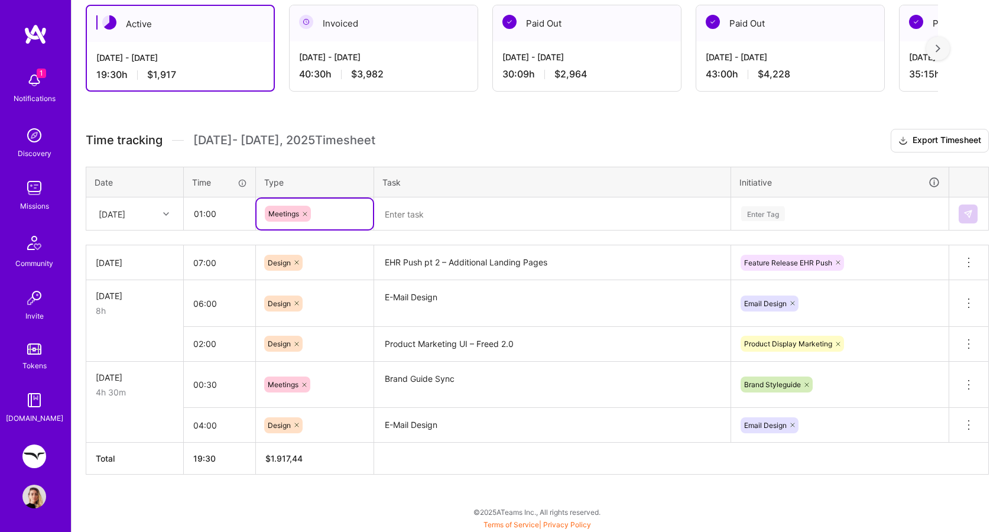
click at [387, 236] on div "Time tracking [DATE] - [DATE] Timesheet Export Timesheet Date Time Type Task In…" at bounding box center [537, 302] width 903 height 346
click at [409, 215] on textarea at bounding box center [552, 213] width 354 height 31
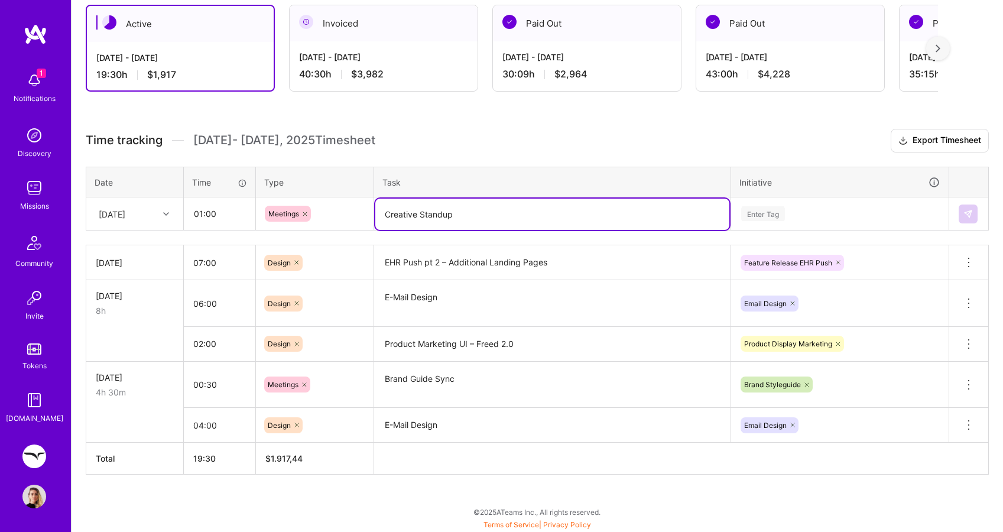
type textarea "Creative Standup"
click at [754, 213] on div "Enter Tag" at bounding box center [763, 213] width 44 height 18
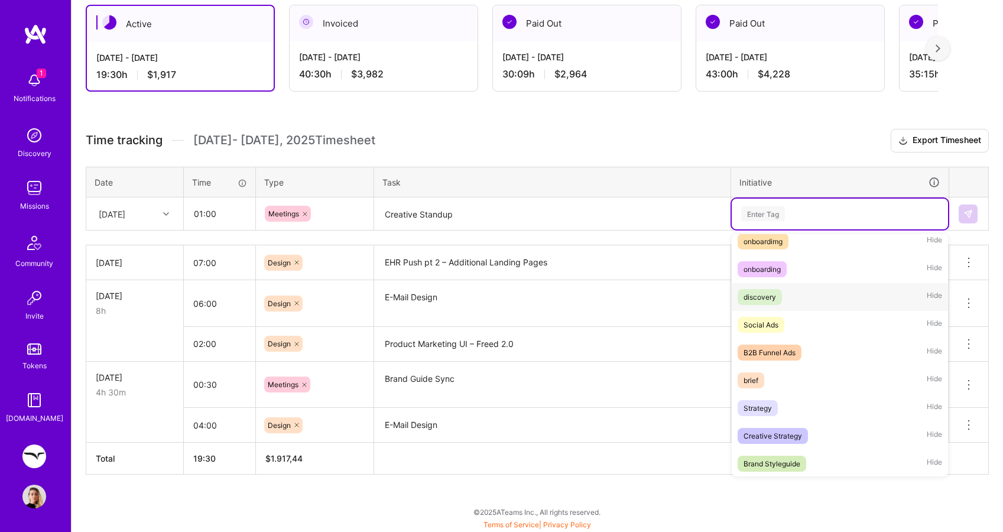
scroll to position [37, 0]
click at [766, 427] on span "Creative Strategy" at bounding box center [772, 435] width 70 height 16
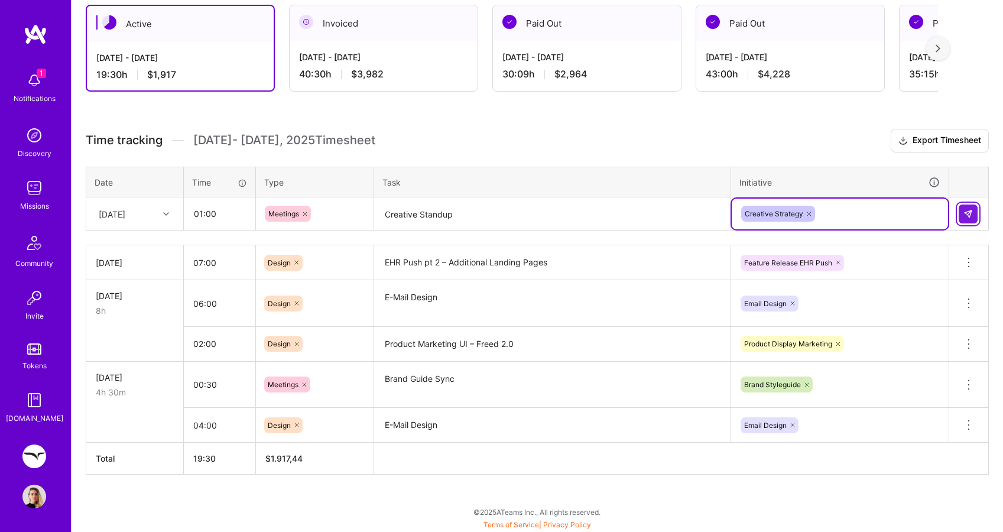
click at [974, 213] on button at bounding box center [967, 213] width 19 height 19
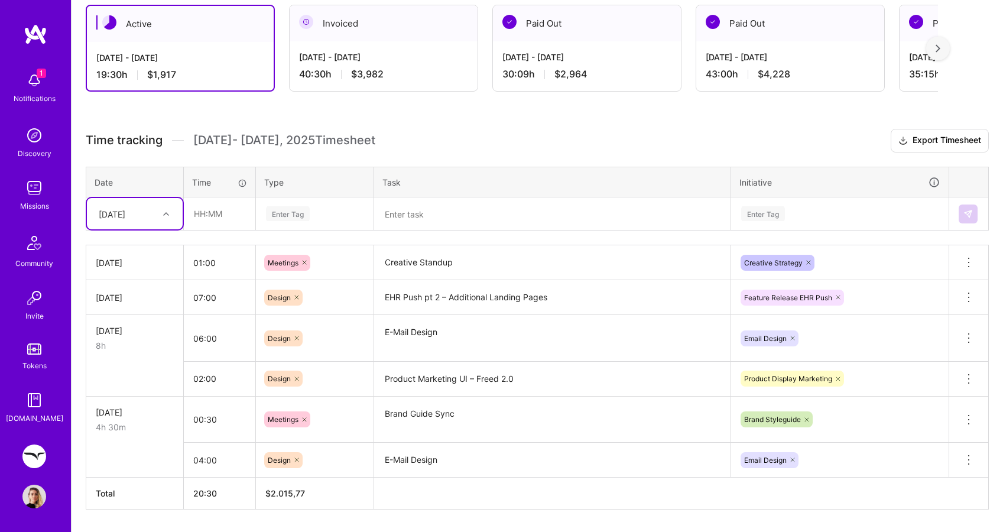
click at [172, 217] on div at bounding box center [167, 213] width 18 height 15
click at [352, 103] on div "Active [DATE] - [DATE] 20:30 h $2,015 Invoiced [DATE] - [DATE] 40:30 h $3,982 P…" at bounding box center [536, 279] width 931 height 577
click at [163, 215] on icon at bounding box center [166, 214] width 6 height 6
click at [146, 265] on div "[DATE]" at bounding box center [135, 269] width 96 height 22
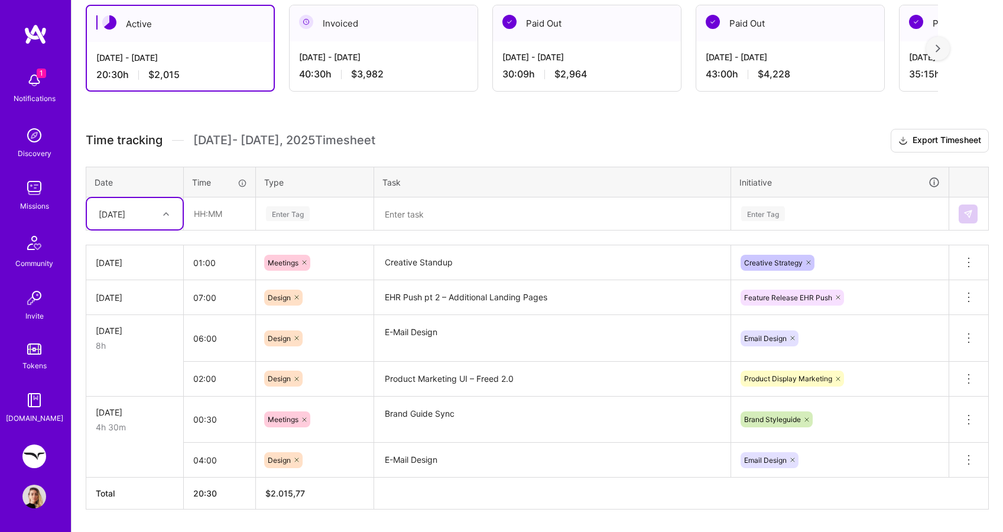
click at [161, 223] on div "[DATE]" at bounding box center [135, 213] width 96 height 31
click at [136, 333] on div "[DATE]" at bounding box center [135, 335] width 96 height 22
click at [226, 216] on input "text" at bounding box center [219, 213] width 70 height 31
click at [284, 218] on div "Enter Tag" at bounding box center [288, 213] width 44 height 18
type input "02:00"
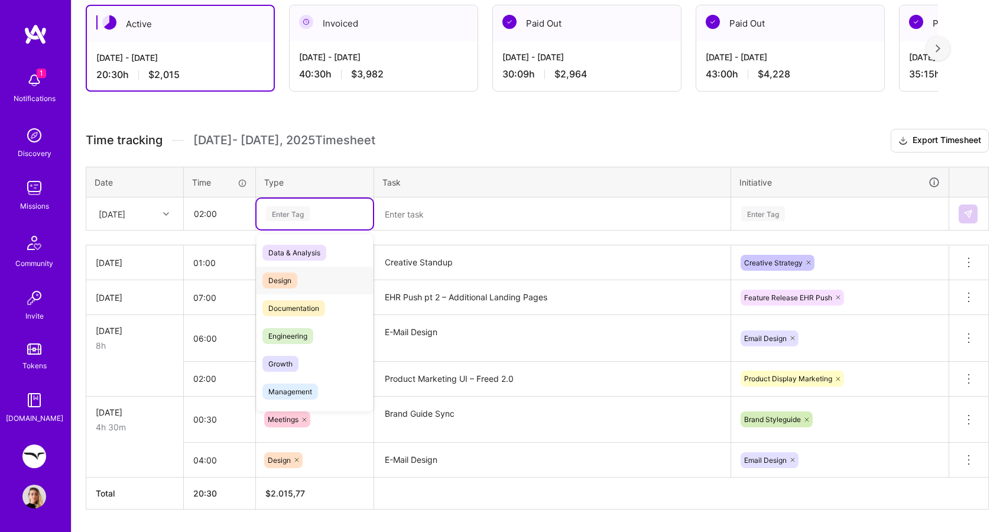
click at [281, 285] on span "Design" at bounding box center [279, 280] width 35 height 16
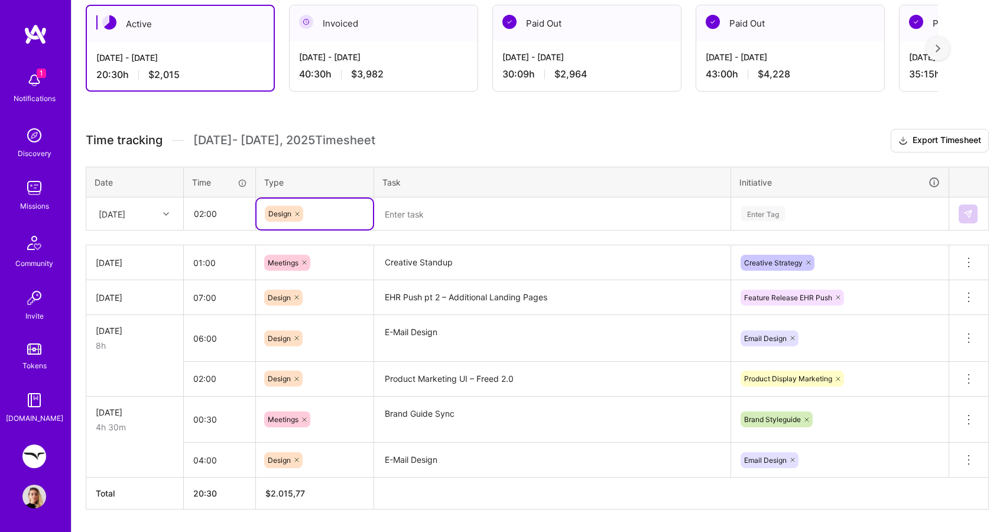
click at [445, 379] on textarea "Product Marketing UI – Freed 2.0" at bounding box center [552, 379] width 354 height 32
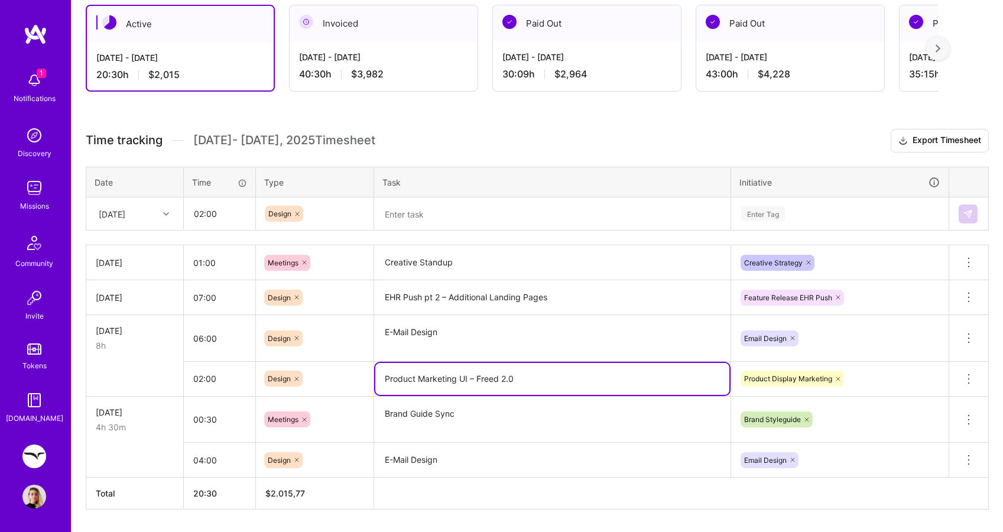
click at [445, 379] on textarea "Product Marketing UI – Freed 2.0" at bounding box center [552, 379] width 354 height 32
click at [457, 209] on textarea at bounding box center [552, 213] width 354 height 31
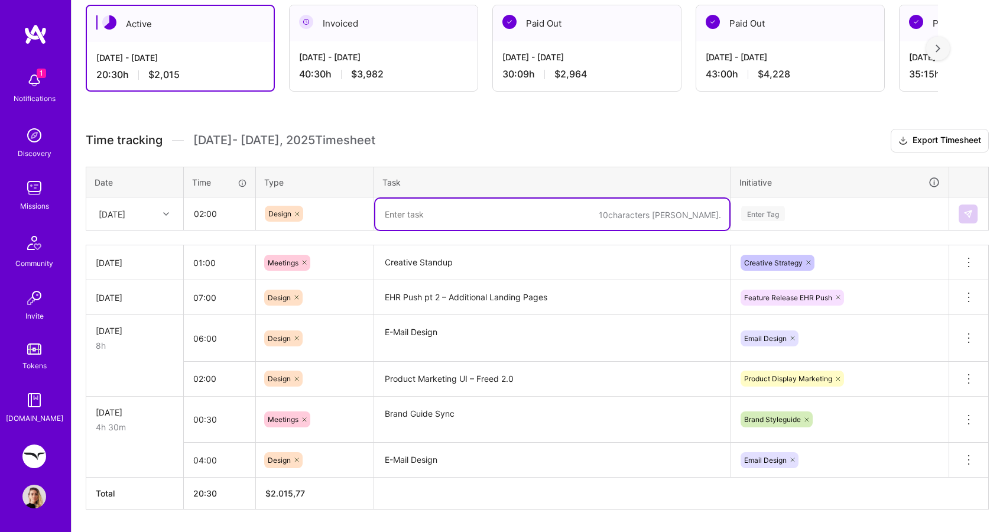
paste textarea "Product Marketing UI – Freed 2.0"
type textarea "Product Marketing UI – Freed 2.0"
click at [746, 213] on div "Enter Tag" at bounding box center [763, 213] width 44 height 18
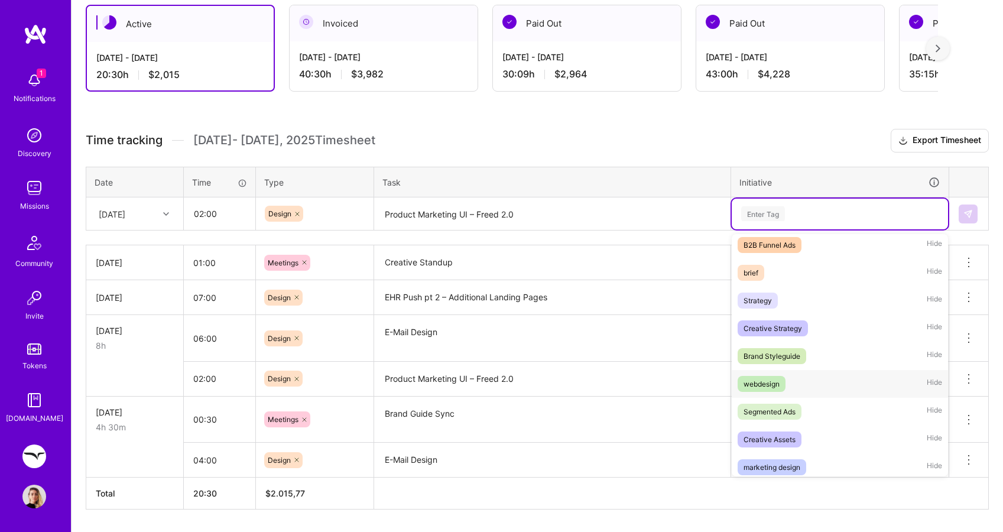
scroll to position [509, 0]
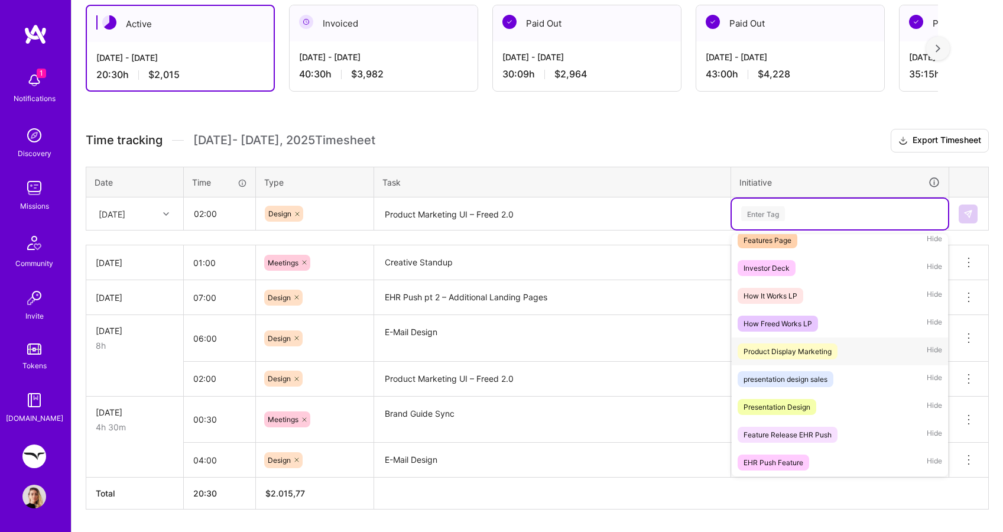
click at [779, 352] on div "Product Display Marketing" at bounding box center [787, 351] width 88 height 12
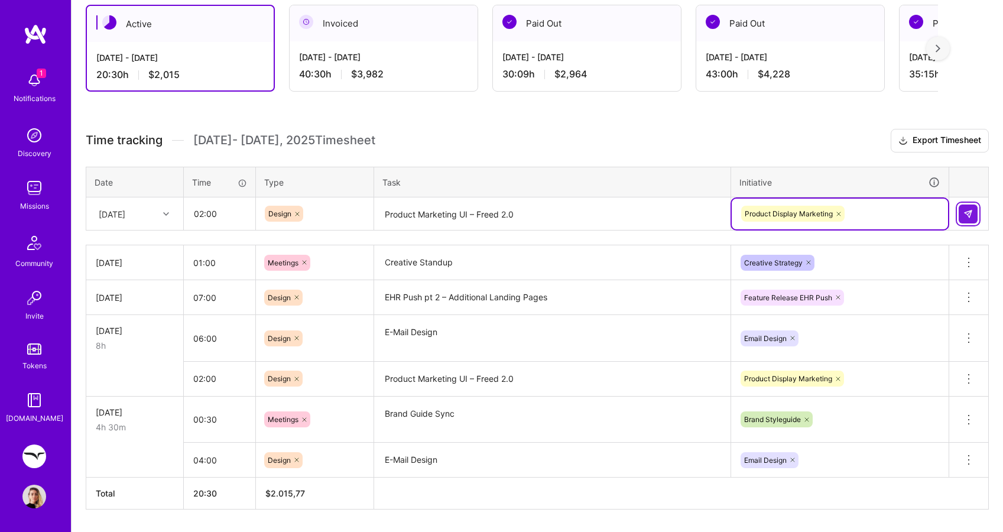
click at [969, 216] on img at bounding box center [967, 213] width 9 height 9
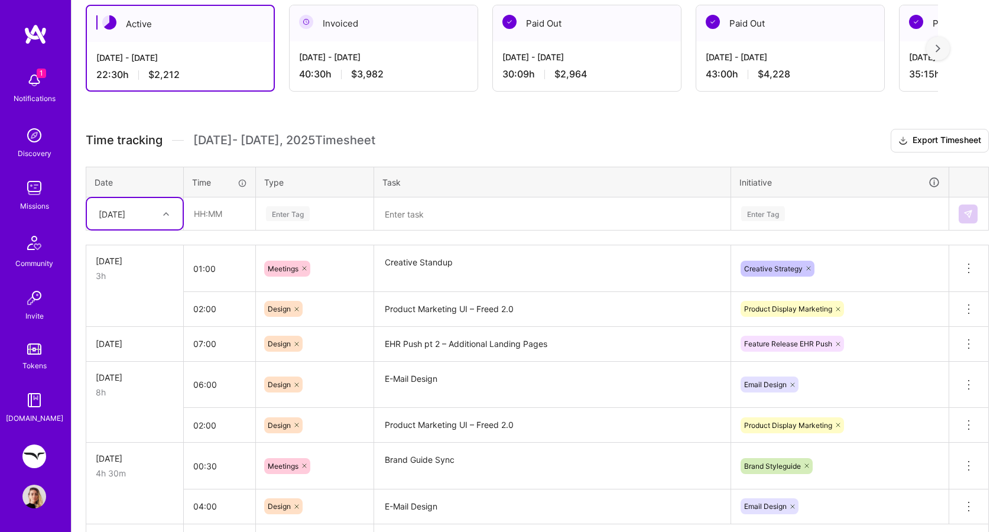
click at [74, 211] on div "Active [DATE] - [DATE] 22:30 h $2,212 Invoiced [DATE] - [DATE] 40:30 h $3,982 P…" at bounding box center [536, 302] width 931 height 623
click at [180, 213] on div "[DATE]" at bounding box center [135, 213] width 96 height 31
click at [132, 354] on div "[DATE]" at bounding box center [135, 357] width 96 height 22
click at [222, 213] on input "text" at bounding box center [219, 213] width 70 height 31
type input "03:00"
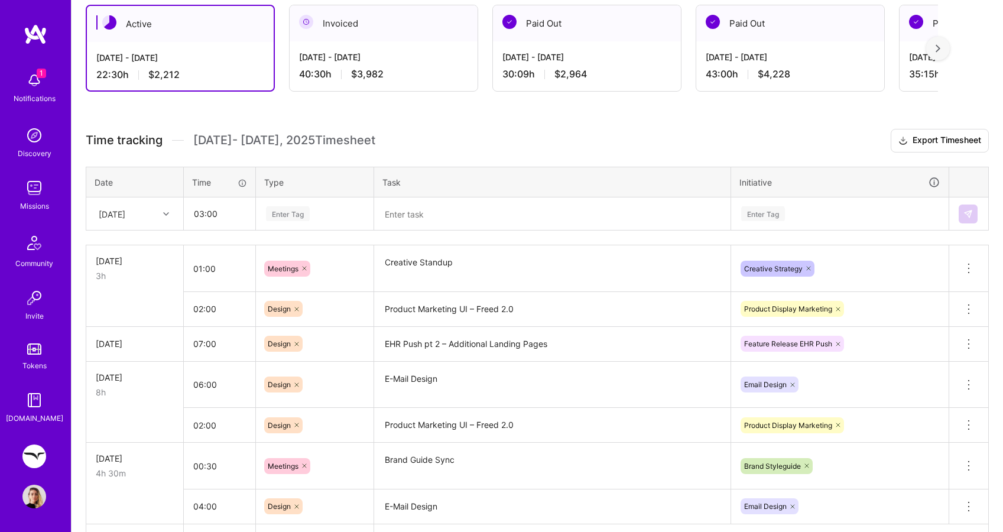
click at [290, 197] on td "Enter Tag" at bounding box center [315, 213] width 118 height 33
click at [288, 209] on div "Enter Tag" at bounding box center [288, 213] width 44 height 18
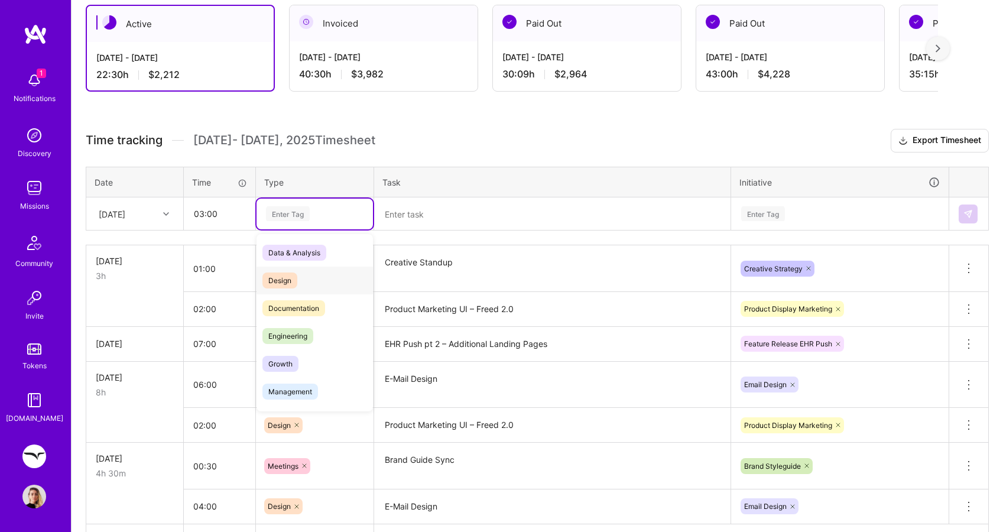
click at [296, 285] on span "Design" at bounding box center [279, 280] width 35 height 16
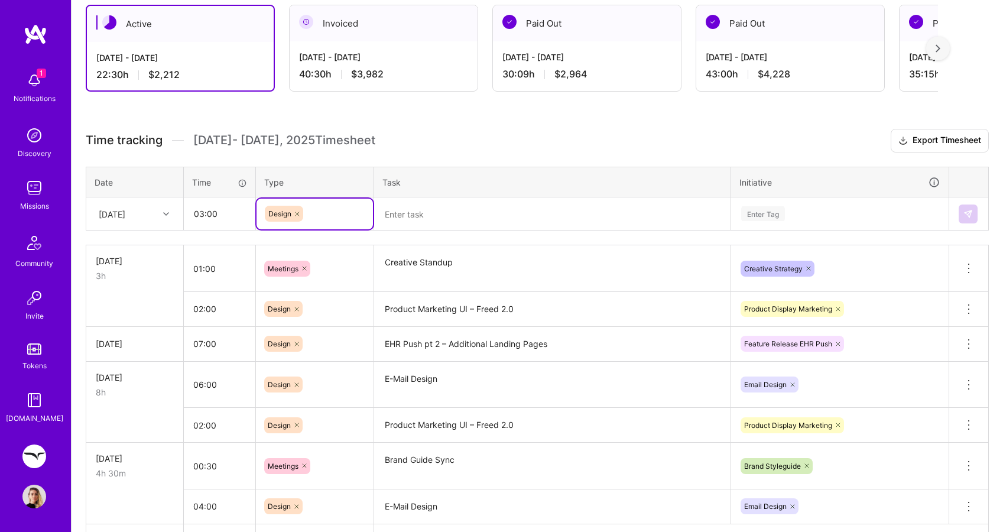
click at [446, 198] on textarea at bounding box center [552, 213] width 354 height 31
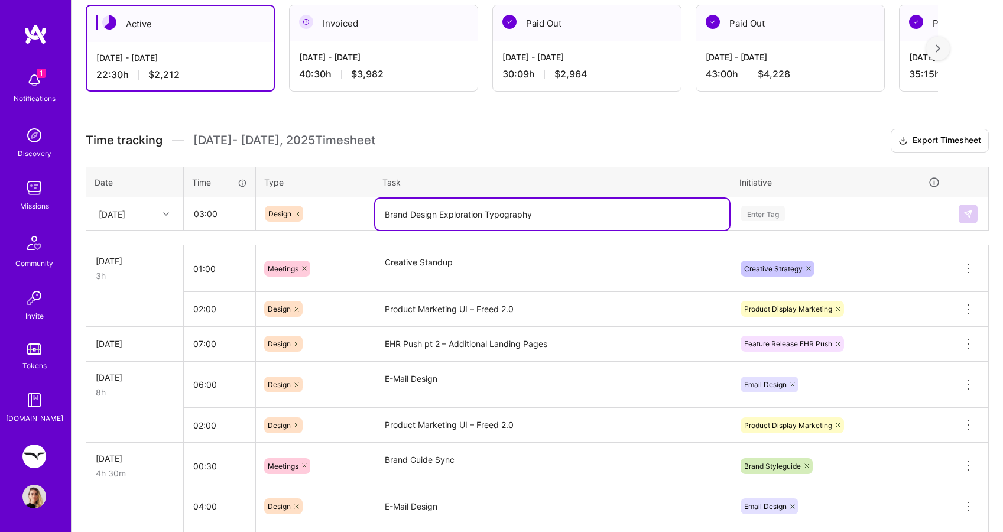
type textarea "Brand Design Exploration Typography"
click at [763, 205] on div "Enter Tag" at bounding box center [839, 213] width 216 height 31
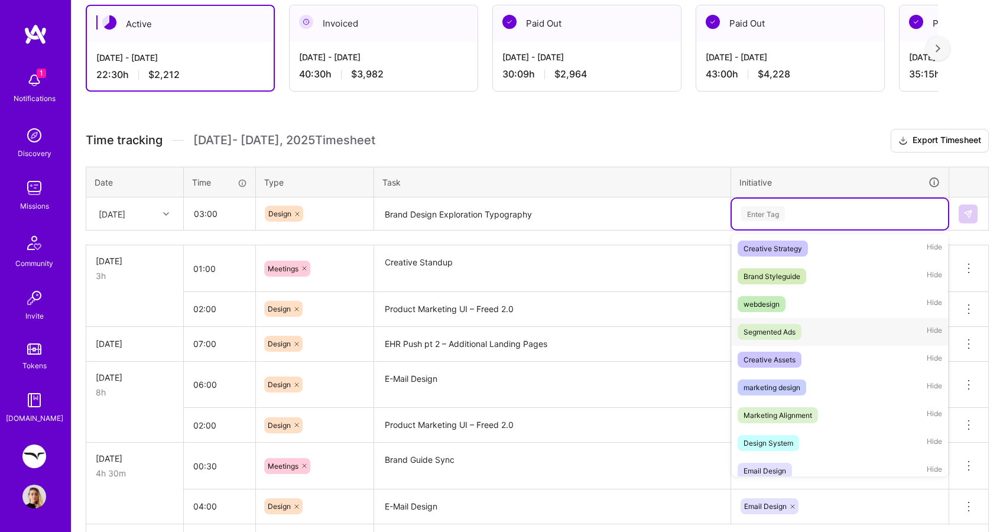
scroll to position [224, 0]
click at [781, 272] on div "Brand Styleguide" at bounding box center [771, 275] width 57 height 12
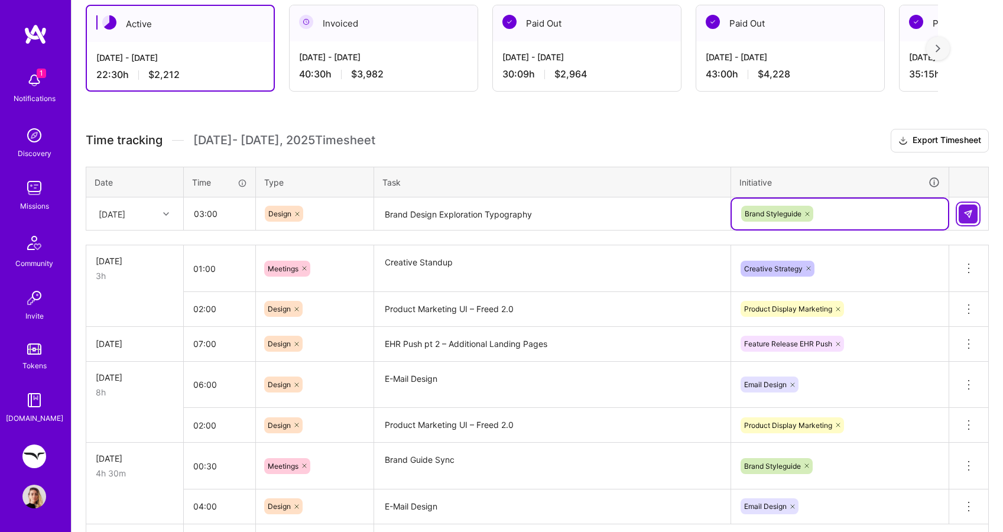
click at [963, 218] on button at bounding box center [967, 213] width 19 height 19
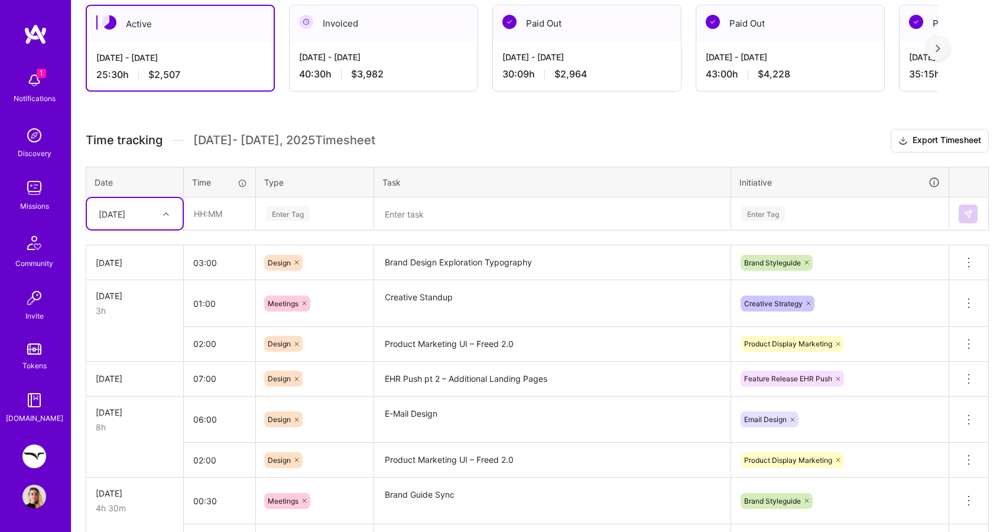
click at [170, 214] on div at bounding box center [167, 213] width 18 height 15
click at [145, 374] on div "[DATE]" at bounding box center [135, 378] width 96 height 22
click at [224, 211] on input "text" at bounding box center [219, 213] width 70 height 31
click at [283, 217] on div "Enter Tag" at bounding box center [288, 213] width 44 height 18
type input "08:00"
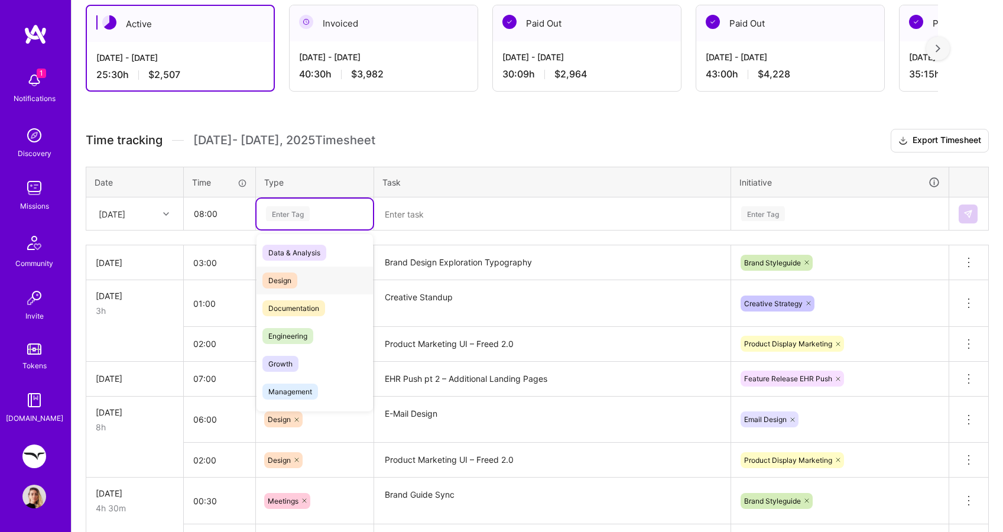
click at [285, 276] on span "Design" at bounding box center [279, 280] width 35 height 16
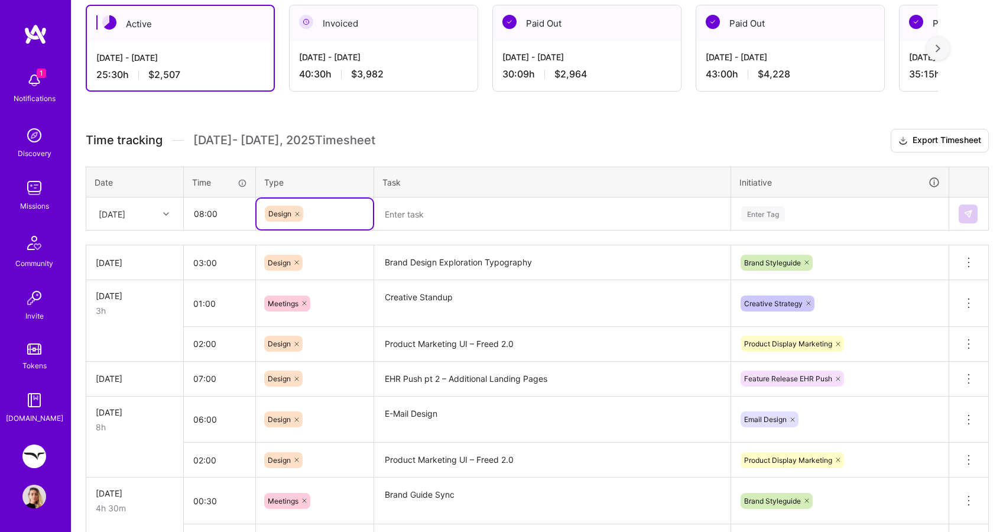
click at [443, 226] on textarea at bounding box center [552, 213] width 354 height 31
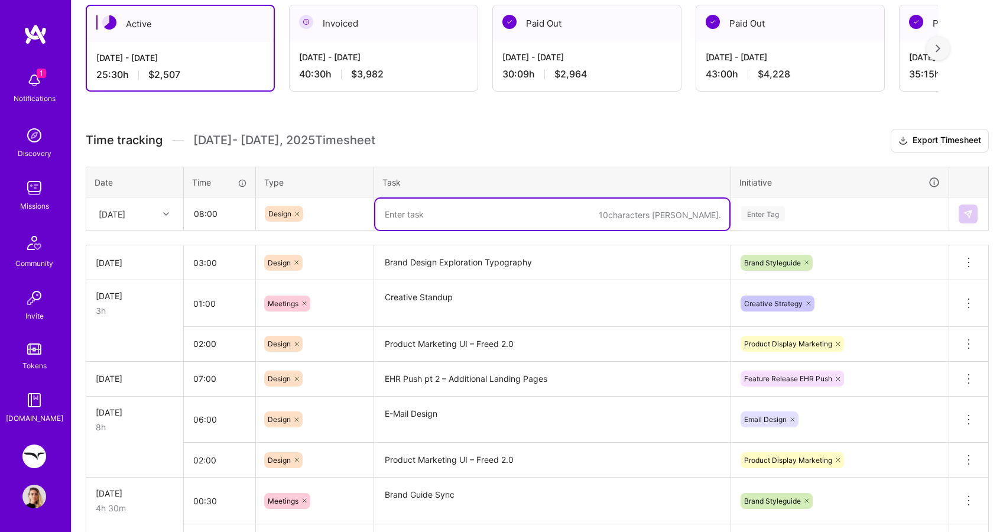
click at [439, 458] on textarea "Product Marketing UI – Freed 2.0" at bounding box center [552, 460] width 354 height 32
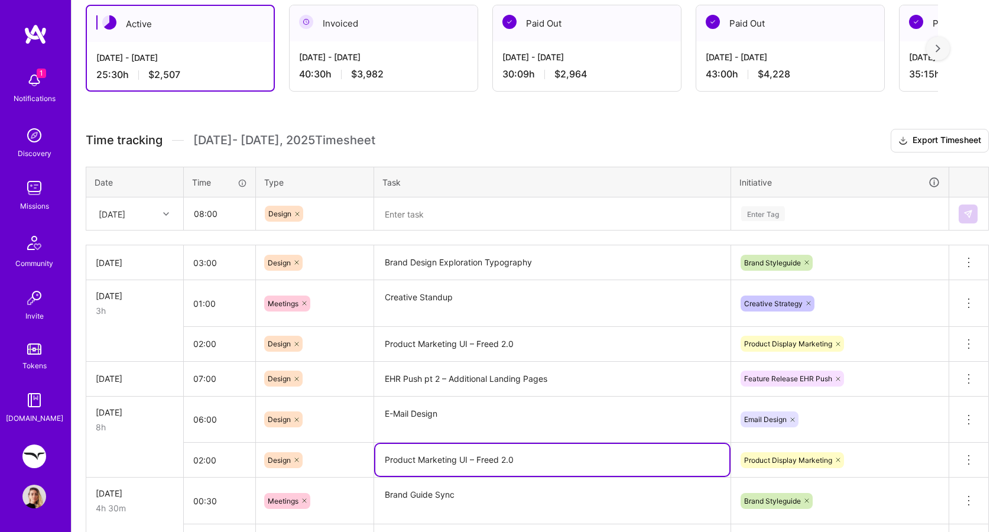
click at [439, 458] on textarea "Product Marketing UI – Freed 2.0" at bounding box center [552, 460] width 354 height 32
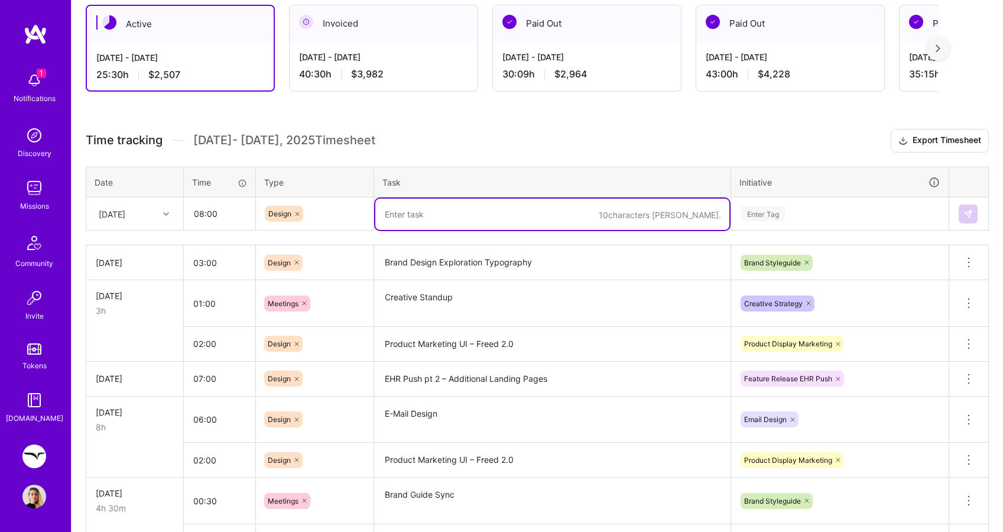
click at [458, 198] on textarea at bounding box center [552, 213] width 354 height 31
paste textarea "Product Marketing UI – Freed 2.0"
type textarea "Product Marketing UI – Freed 2.0"
click at [766, 212] on div "Enter Tag" at bounding box center [763, 213] width 44 height 18
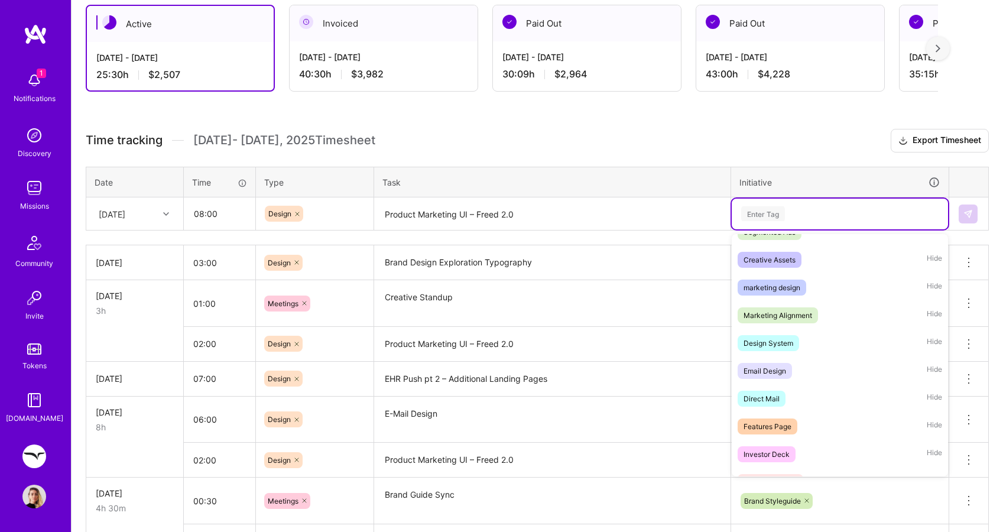
scroll to position [509, 0]
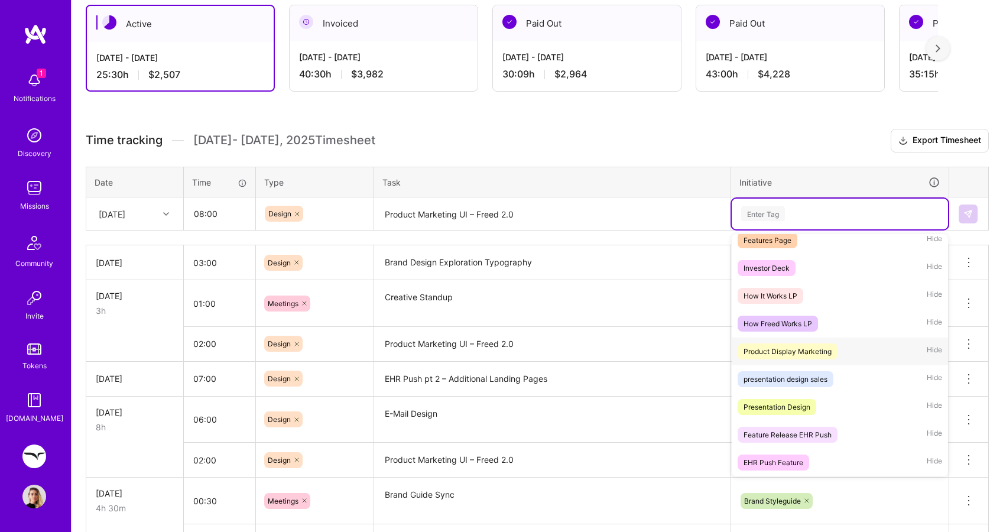
click at [777, 353] on div "Product Display Marketing" at bounding box center [787, 351] width 88 height 12
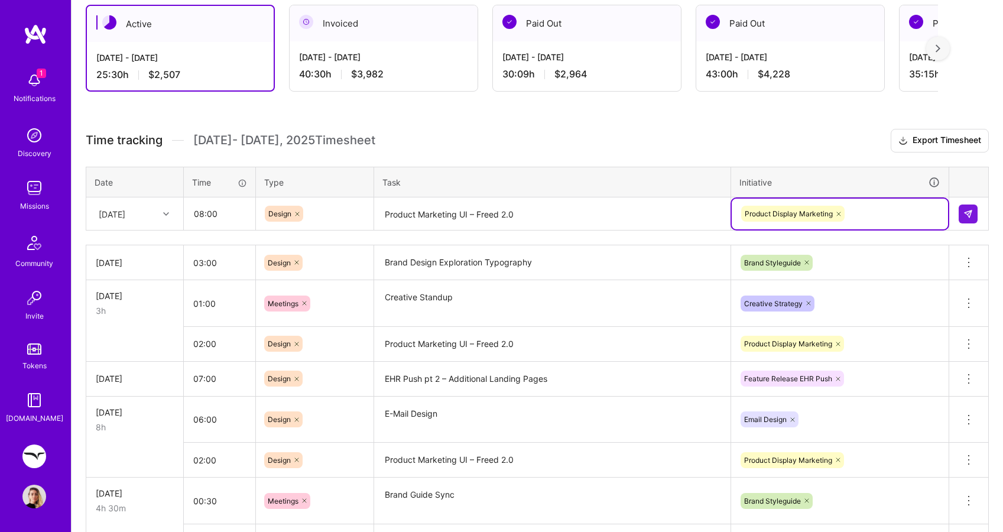
click at [864, 219] on div "Product Display Marketing" at bounding box center [840, 213] width 200 height 18
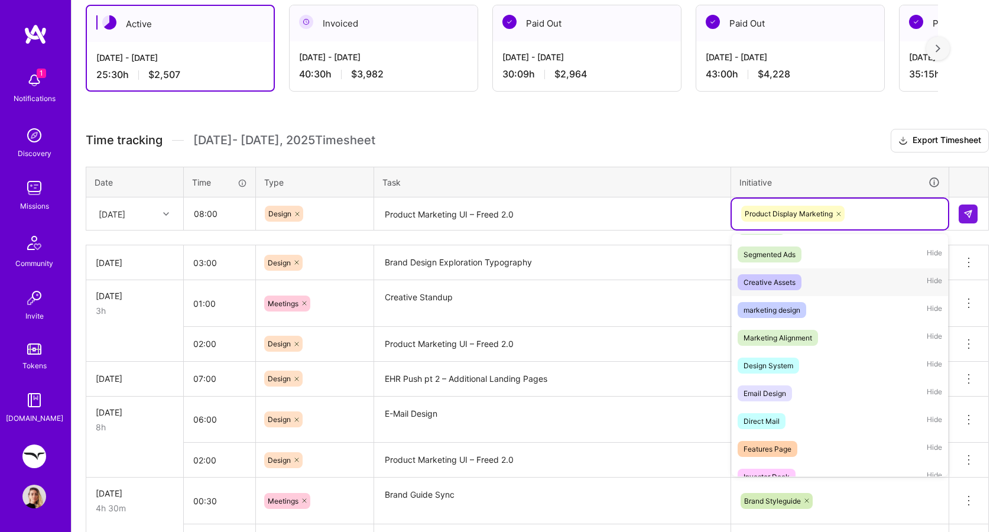
scroll to position [294, 0]
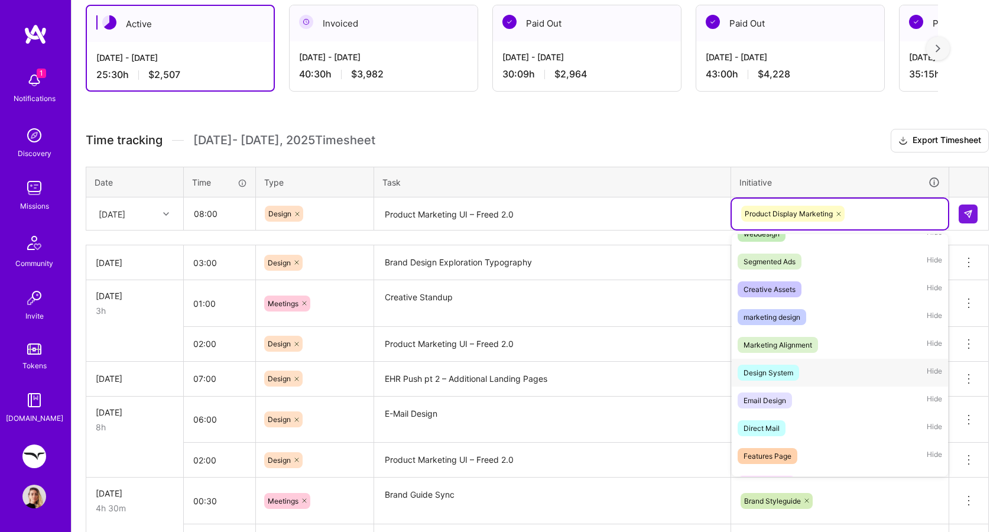
click at [763, 369] on div "Design System" at bounding box center [768, 372] width 50 height 12
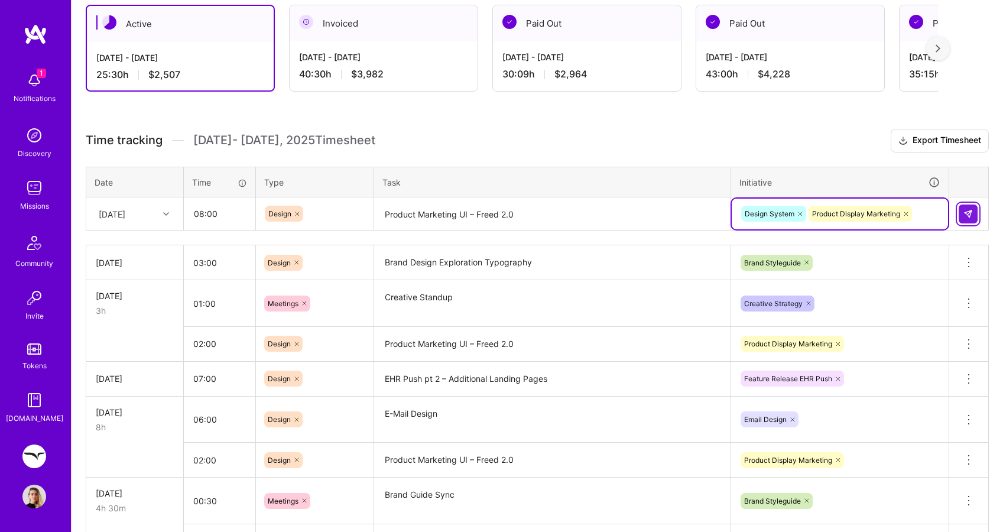
click at [968, 216] on img at bounding box center [967, 213] width 9 height 9
